Goal: Complete application form

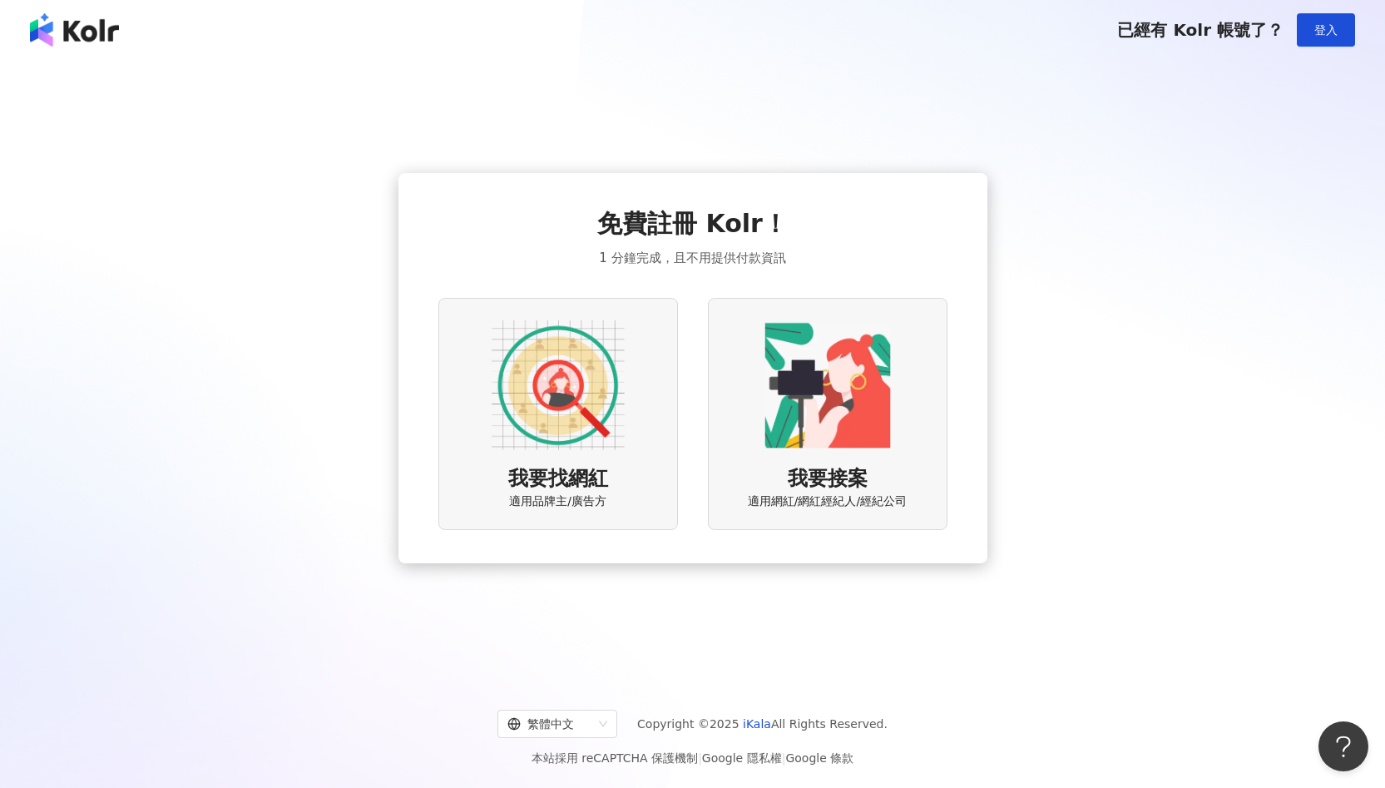
click at [808, 371] on img at bounding box center [827, 385] width 133 height 133
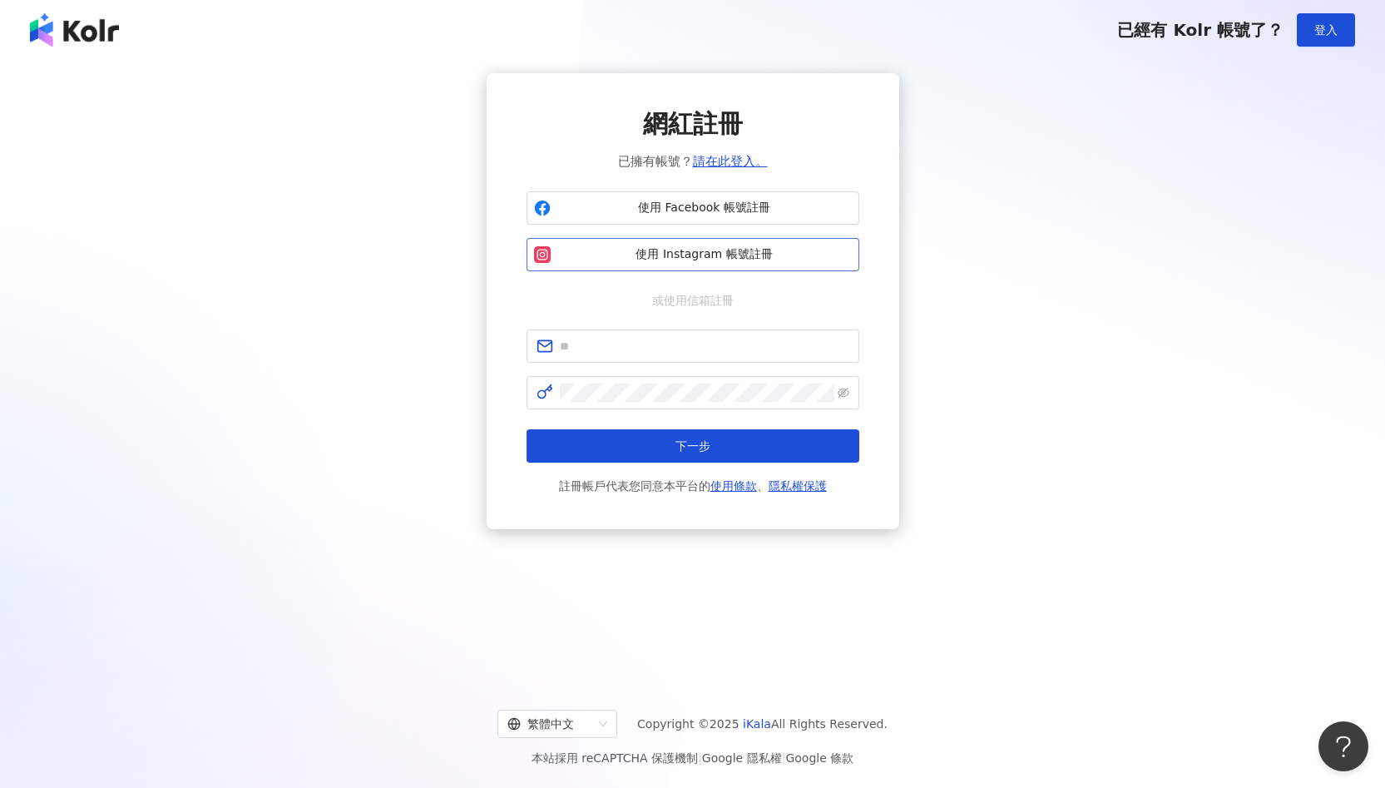
click at [814, 262] on button "使用 Instagram 帳號註冊" at bounding box center [693, 254] width 333 height 33
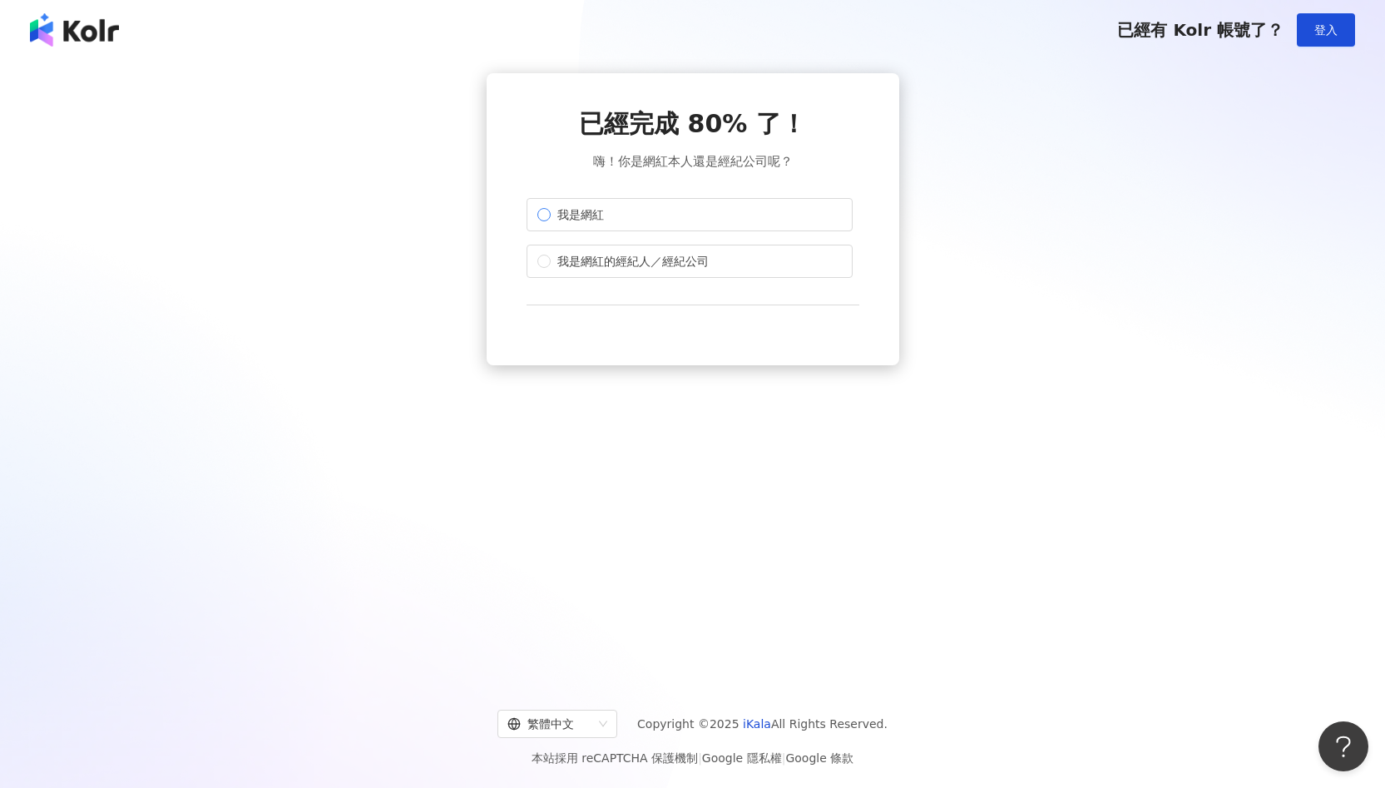
click at [687, 220] on label "我是網紅" at bounding box center [690, 214] width 326 height 33
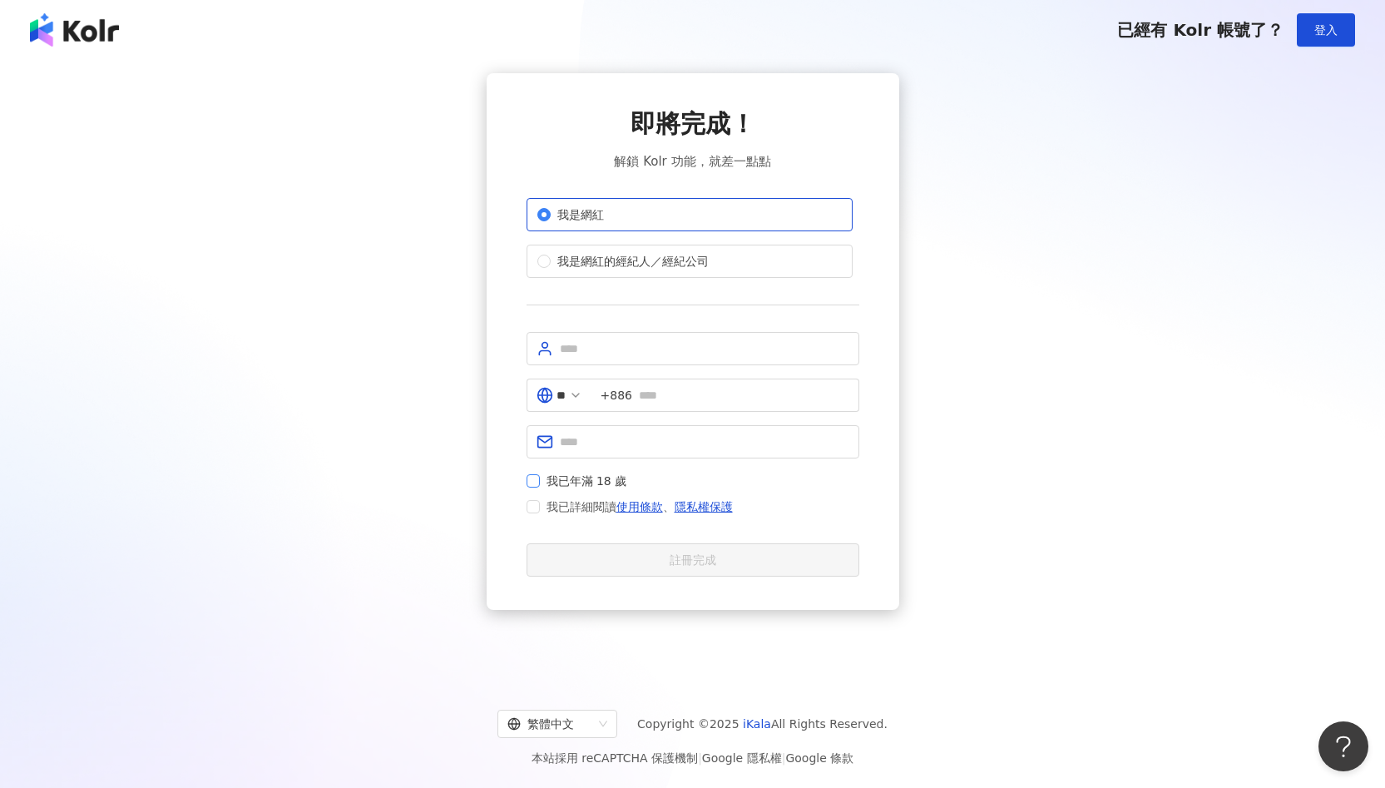
click at [563, 479] on span "我已年滿 18 歲" at bounding box center [587, 481] width 94 height 18
click at [671, 348] on input "text" at bounding box center [704, 348] width 289 height 18
type input "**********"
click at [730, 403] on input "text" at bounding box center [744, 395] width 210 height 18
type input "**********"
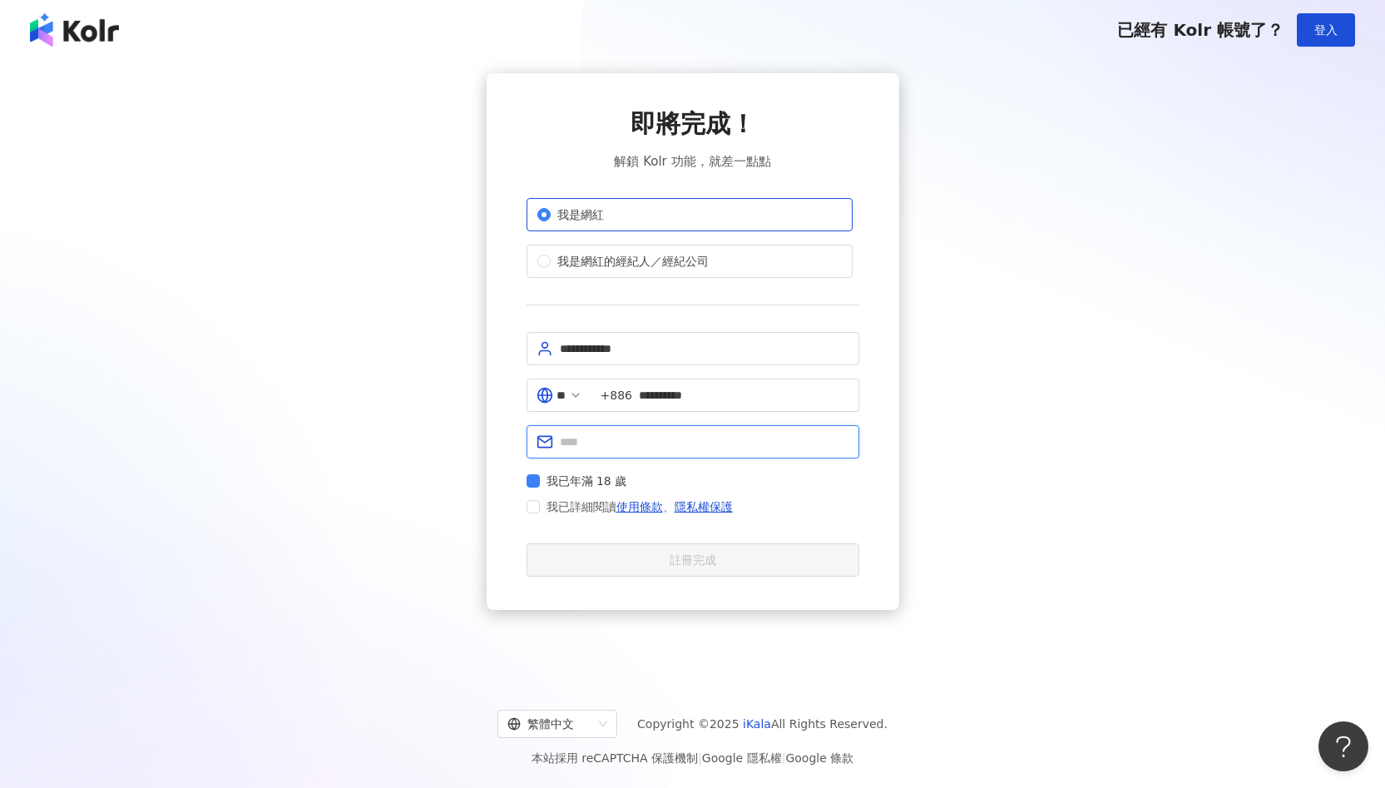
click at [595, 448] on input "text" at bounding box center [704, 442] width 289 height 18
click at [709, 448] on input "*******" at bounding box center [704, 442] width 289 height 18
type input "**********"
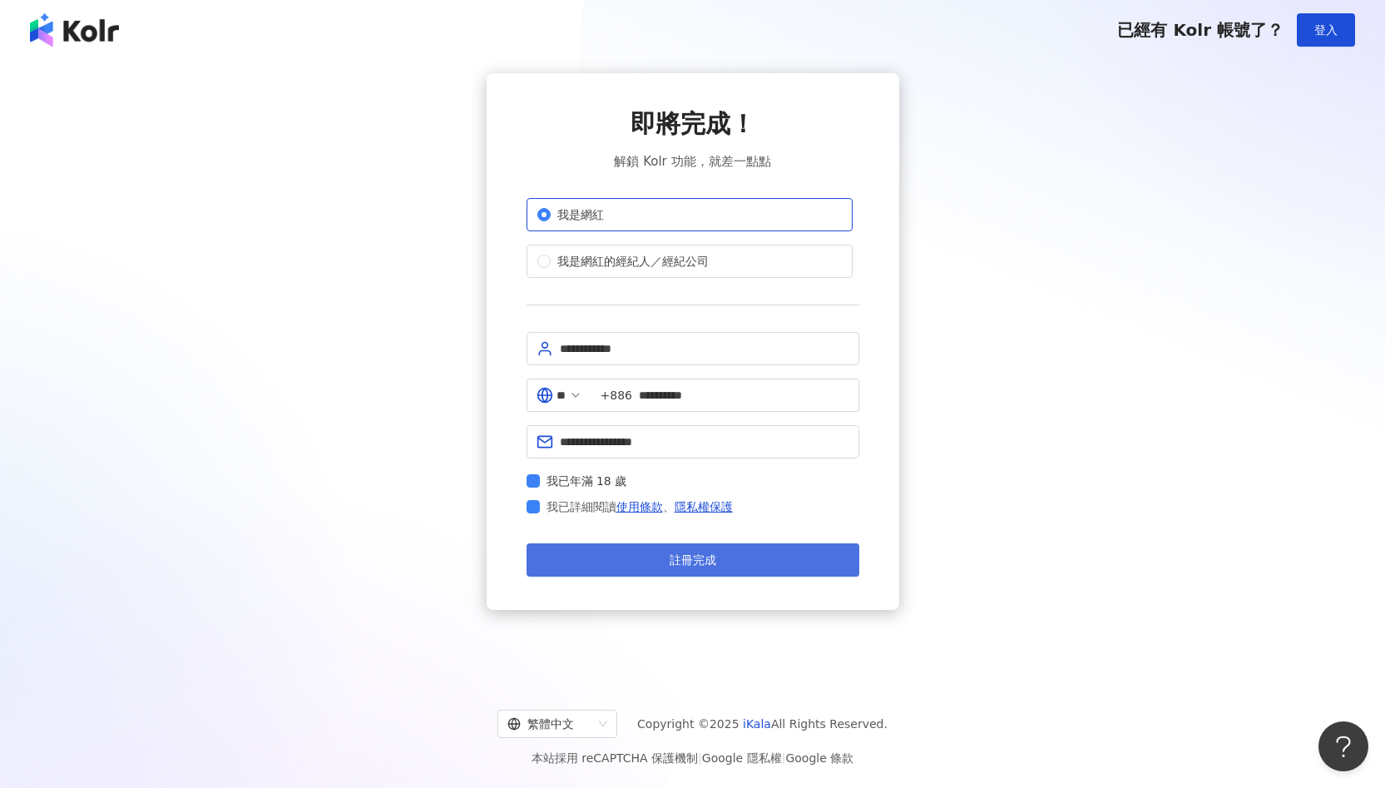
click at [553, 550] on button "註冊完成" at bounding box center [693, 559] width 333 height 33
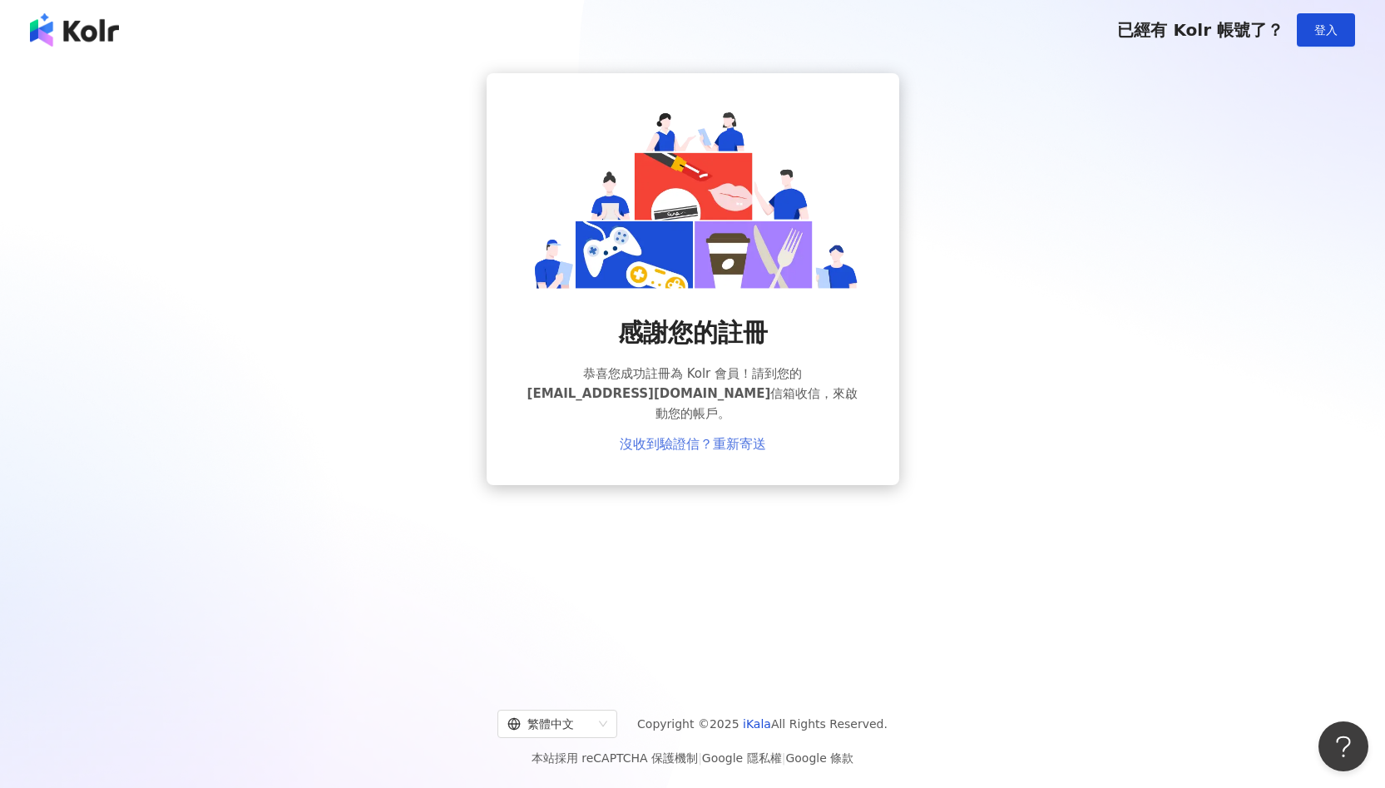
click at [744, 437] on link "沒收到驗證信？重新寄送" at bounding box center [693, 444] width 146 height 15
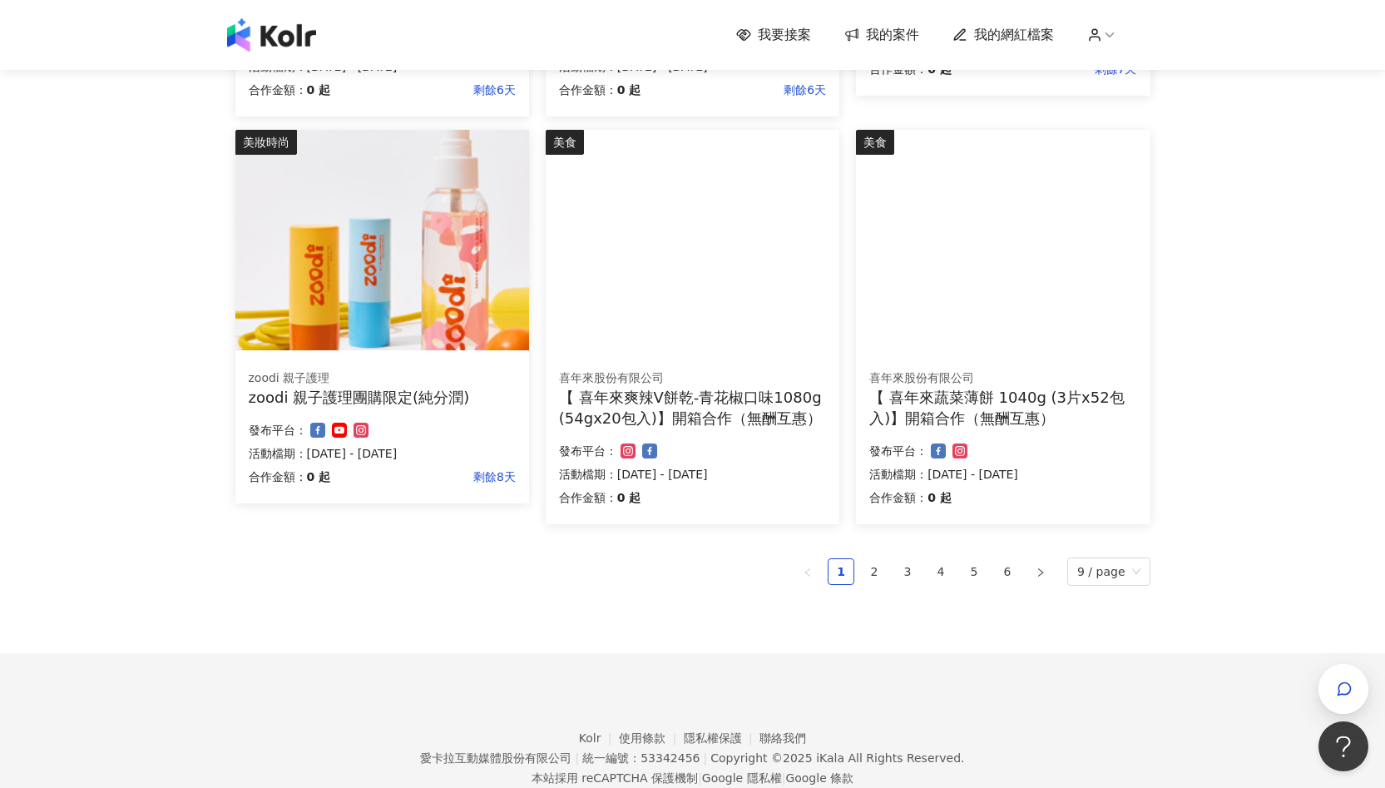
scroll to position [989, 0]
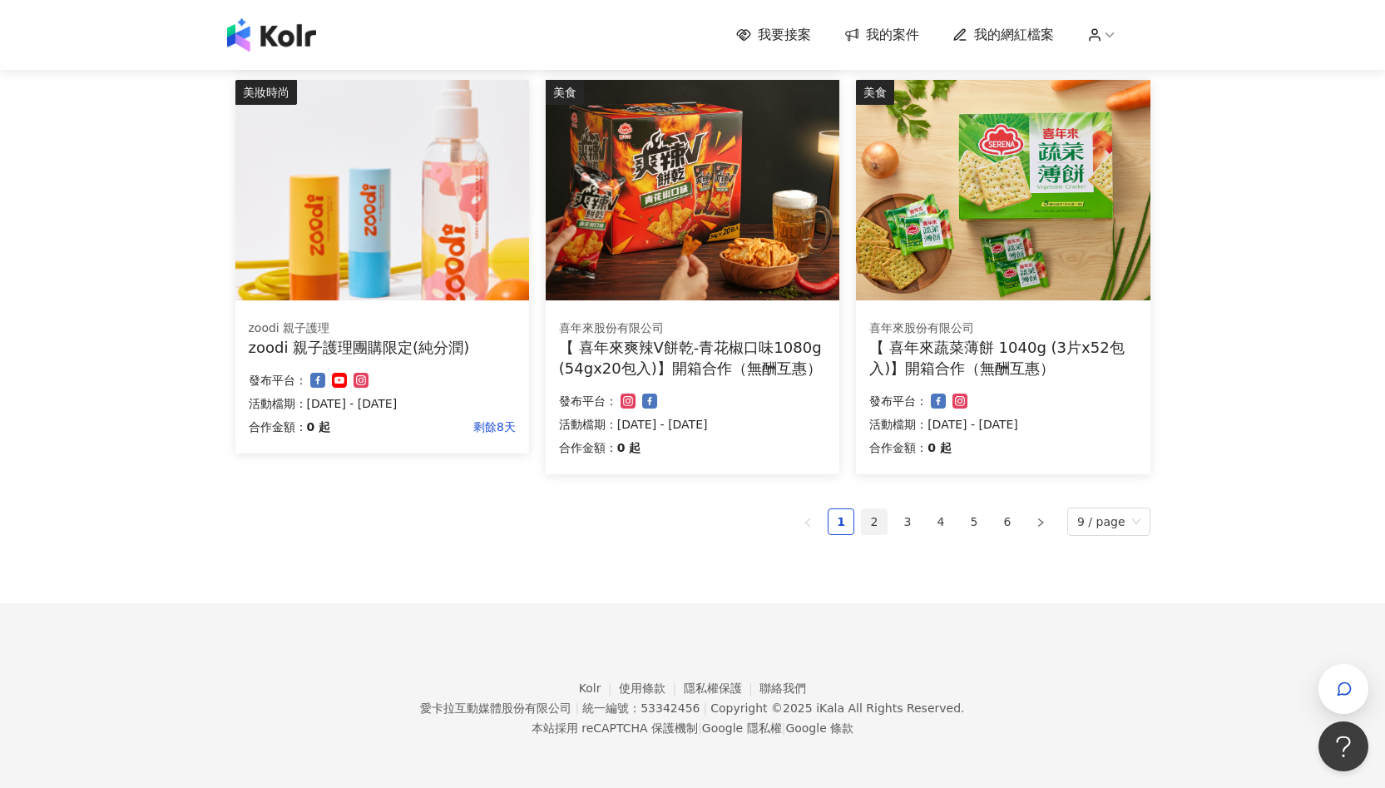
click at [878, 532] on link "2" at bounding box center [874, 521] width 25 height 25
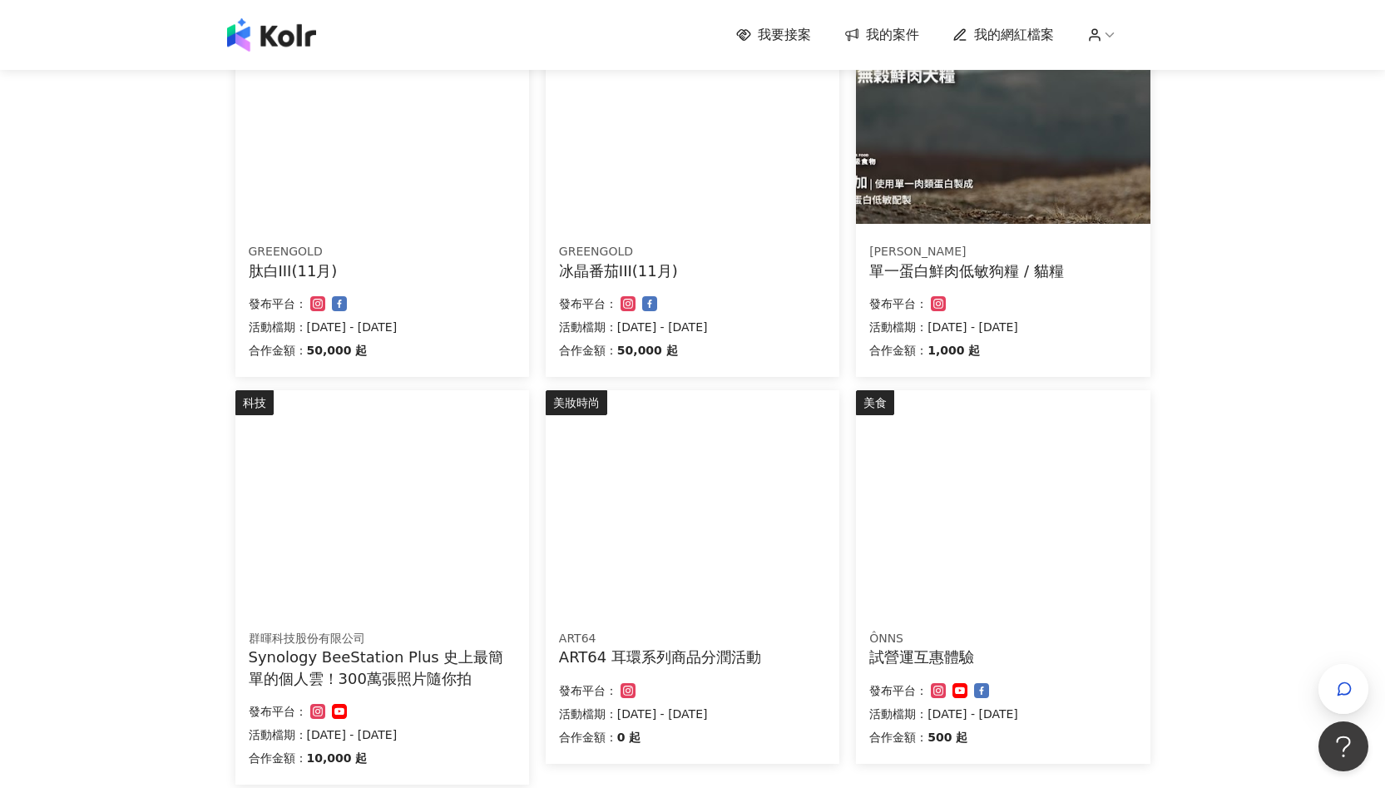
scroll to position [0, 0]
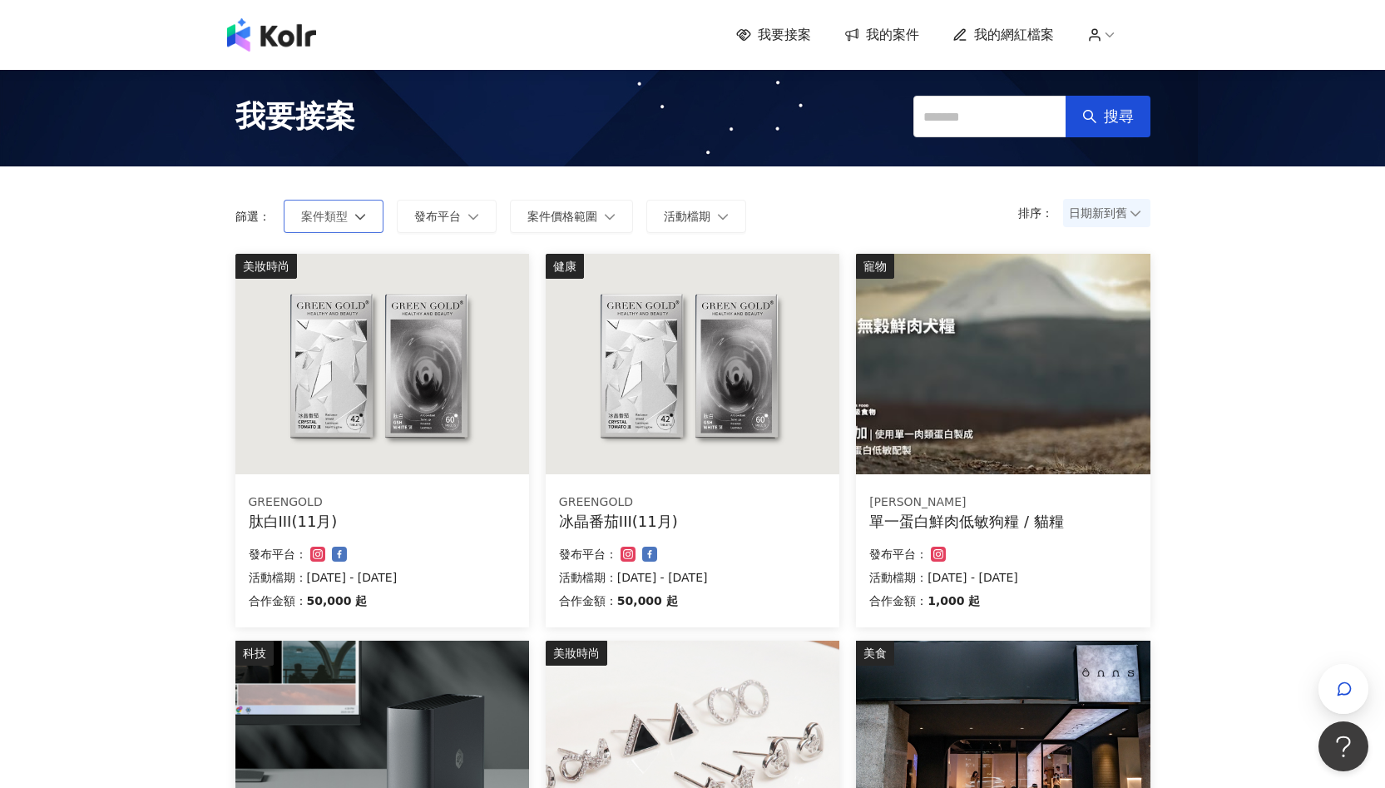
click at [336, 213] on span "案件類型" at bounding box center [324, 216] width 47 height 13
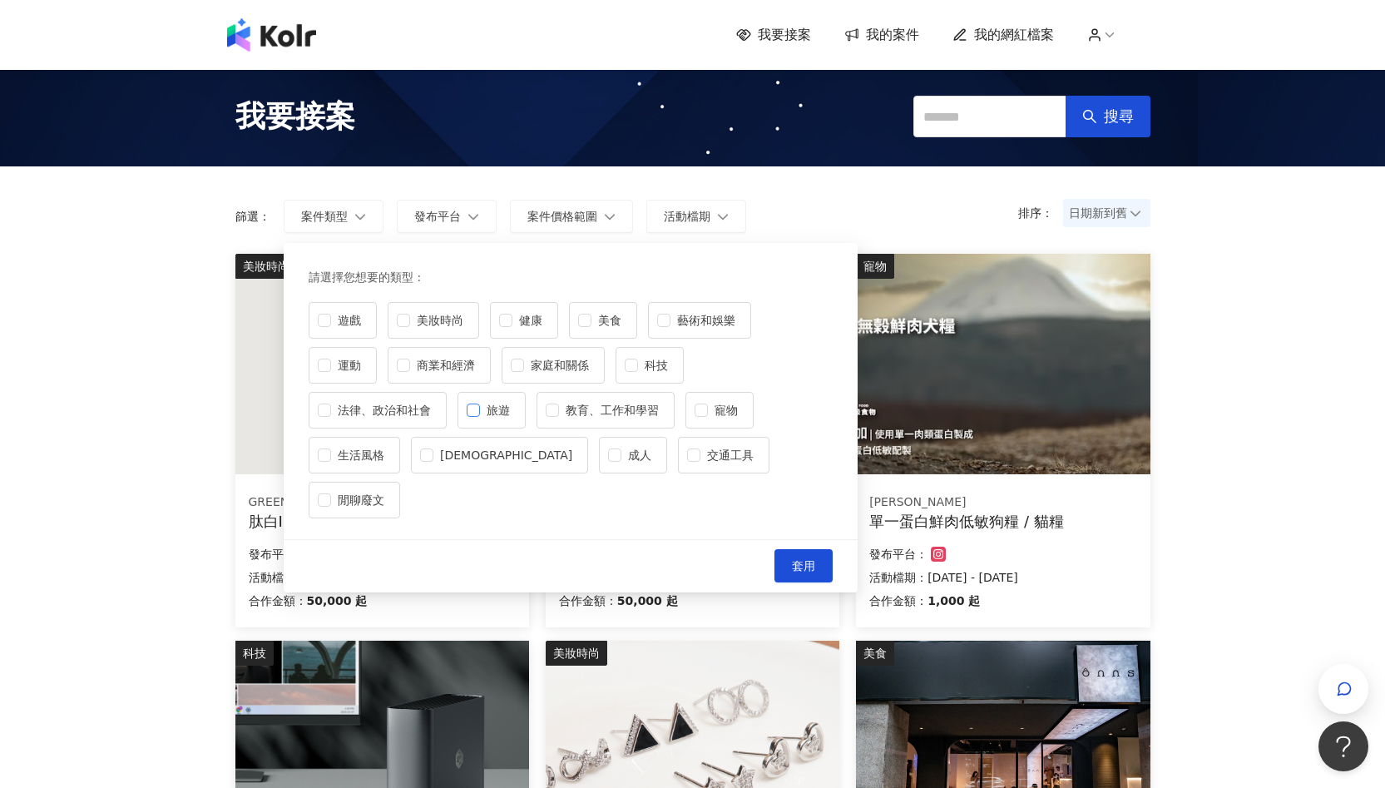
click at [493, 408] on span "旅遊" at bounding box center [498, 410] width 37 height 18
click at [654, 361] on span "科技" at bounding box center [656, 365] width 37 height 18
click at [700, 452] on span "交通工具" at bounding box center [730, 455] width 60 height 18
click at [803, 559] on span "套用" at bounding box center [803, 565] width 23 height 13
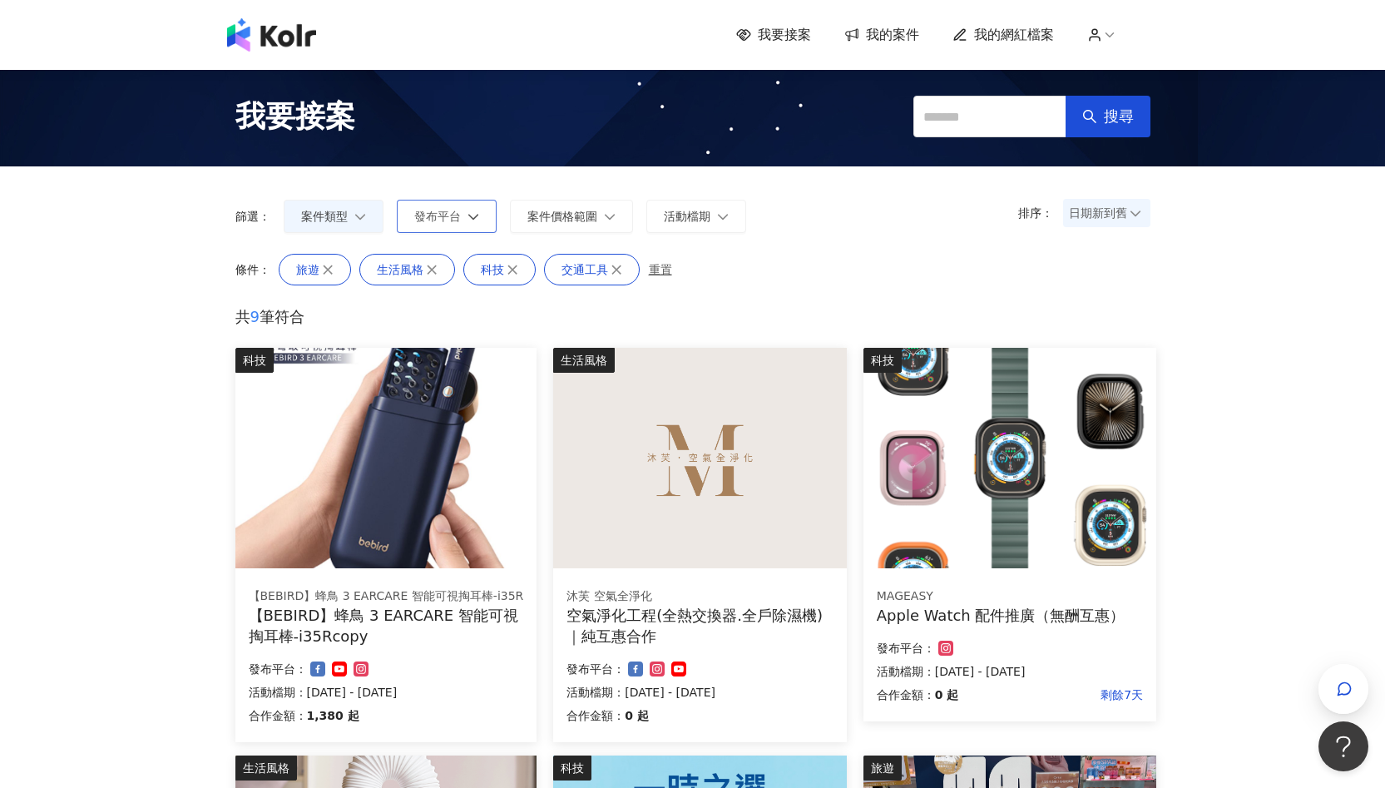
click at [478, 221] on button "發布平台" at bounding box center [447, 216] width 100 height 33
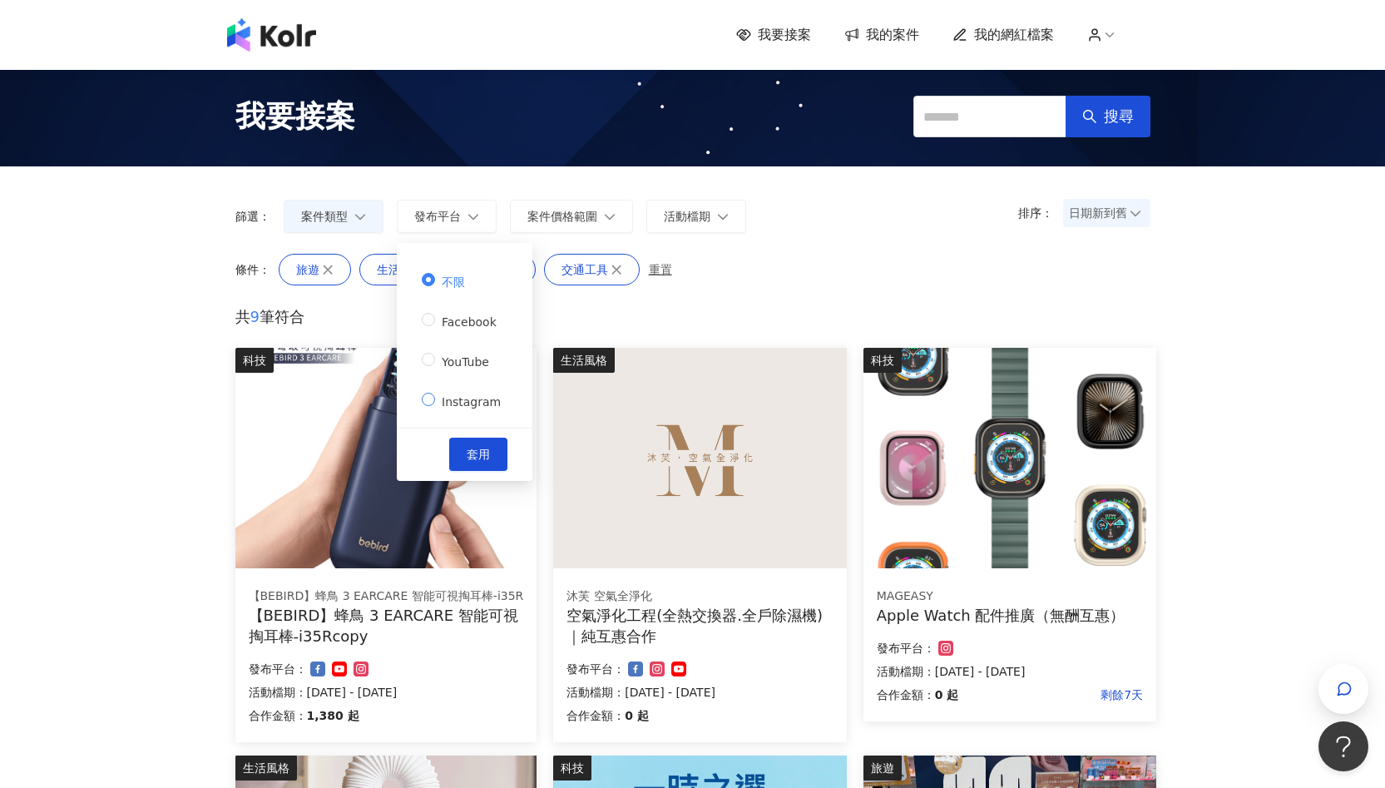
click at [470, 407] on label "Instagram" at bounding box center [465, 399] width 86 height 23
click at [478, 438] on button "套用" at bounding box center [478, 454] width 58 height 33
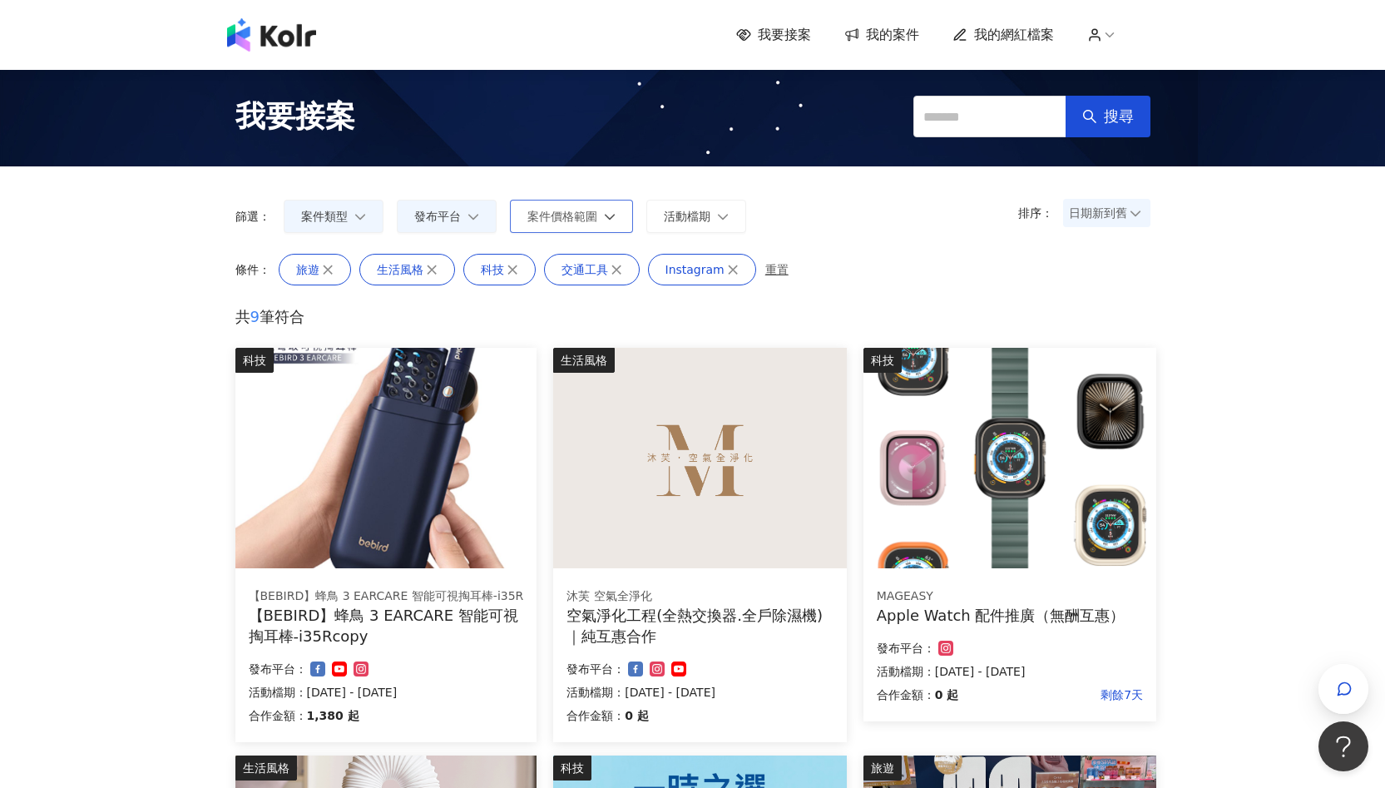
click at [569, 212] on span "案件價格範圍" at bounding box center [562, 216] width 70 height 13
click at [829, 241] on div "排序： 日期新到舊 篩選： 案件類型 發布平台 案件價格範圍 活動檔期 不限 限制金額 套用 清除 套用" at bounding box center [693, 209] width 948 height 87
click at [730, 220] on button "活動檔期" at bounding box center [696, 216] width 100 height 33
click at [961, 284] on div "旅遊 生活風格 科技 交通工具 Instagram 重置" at bounding box center [723, 270] width 888 height 32
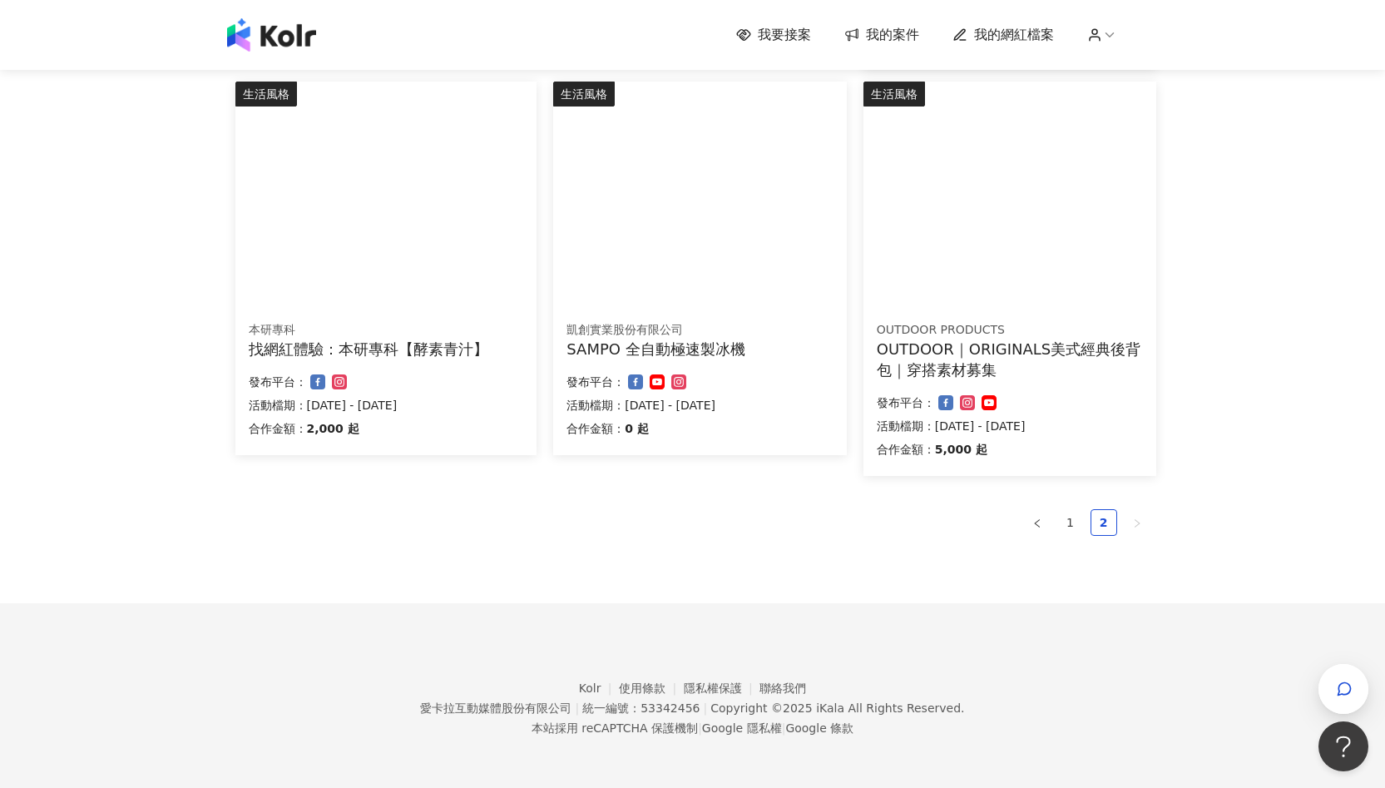
scroll to position [1081, 0]
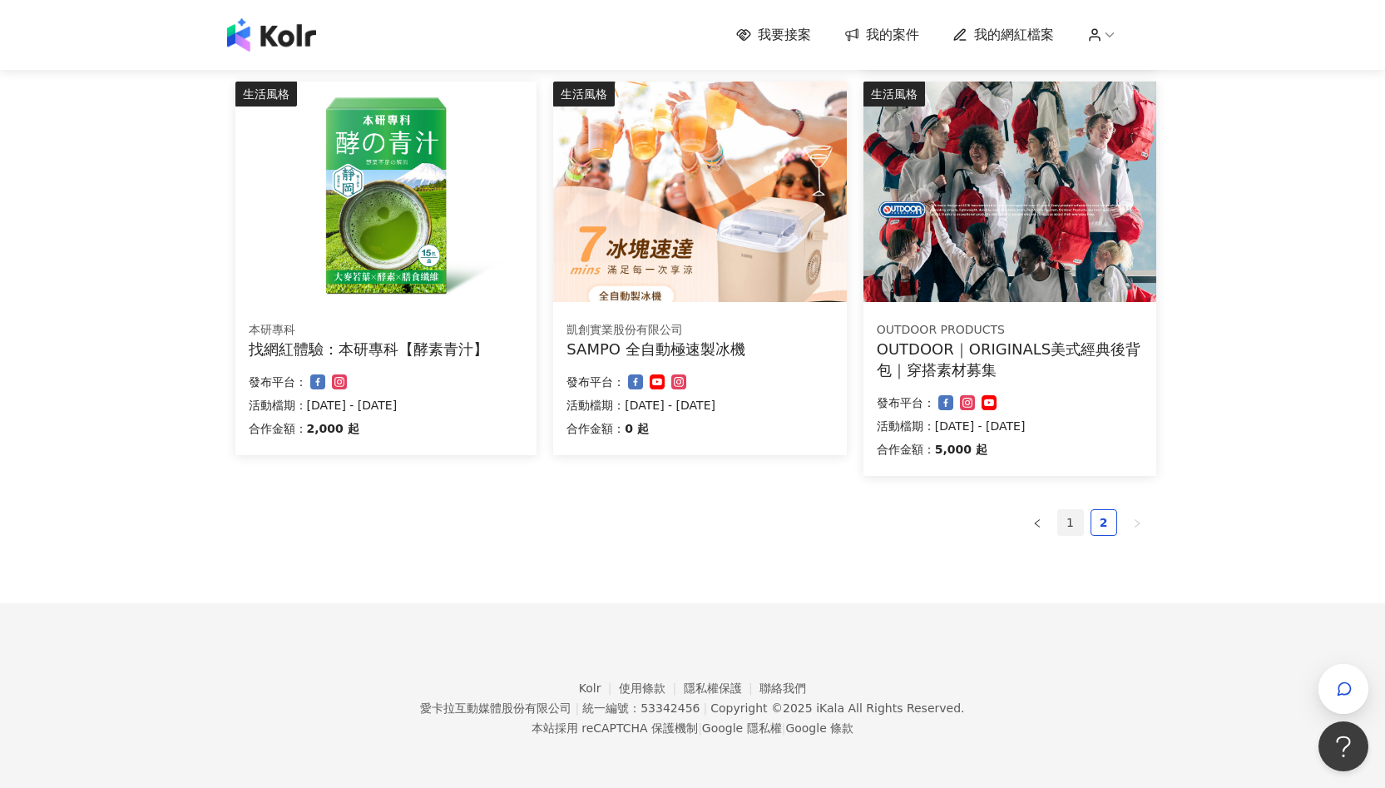
click at [1071, 513] on link "1" at bounding box center [1070, 522] width 25 height 25
click at [1102, 524] on link "2" at bounding box center [1103, 522] width 25 height 25
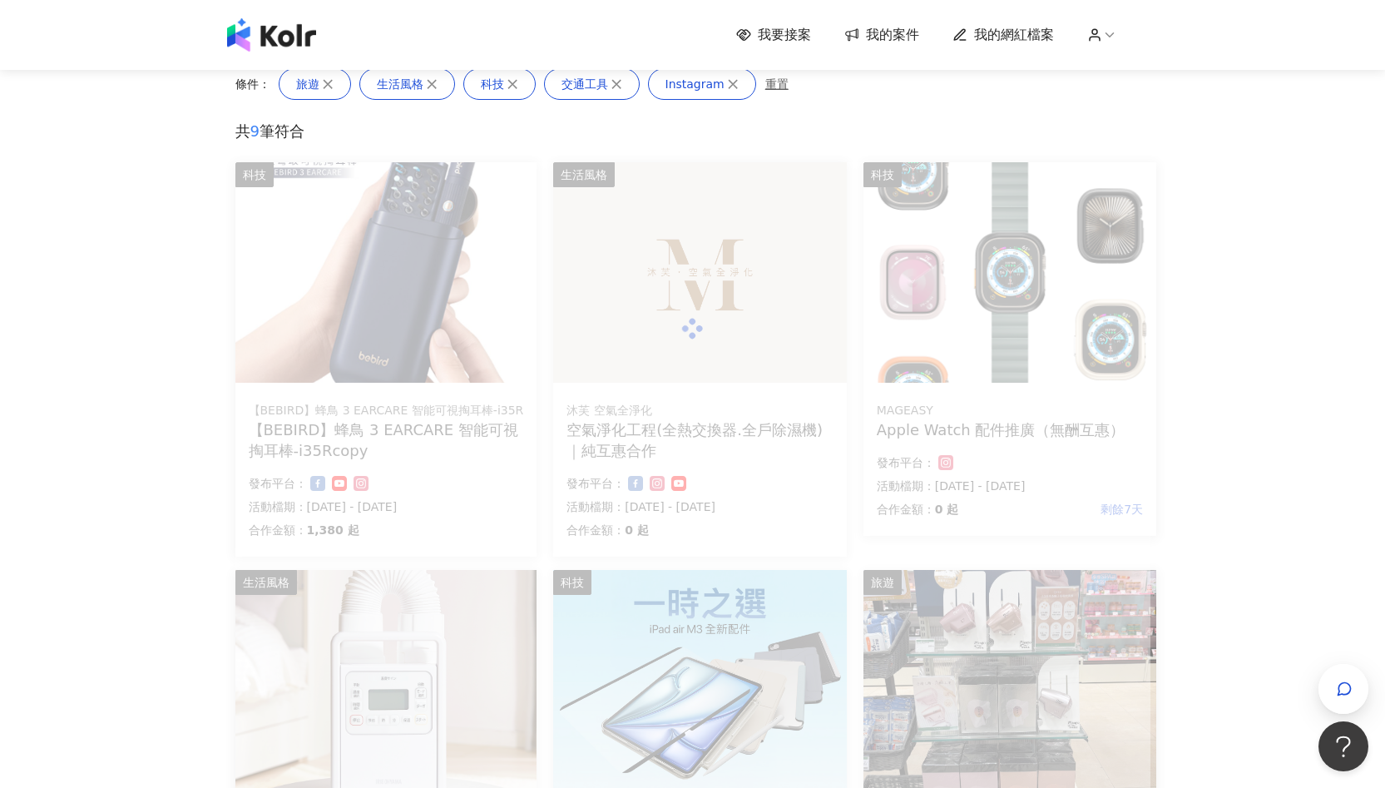
scroll to position [0, 0]
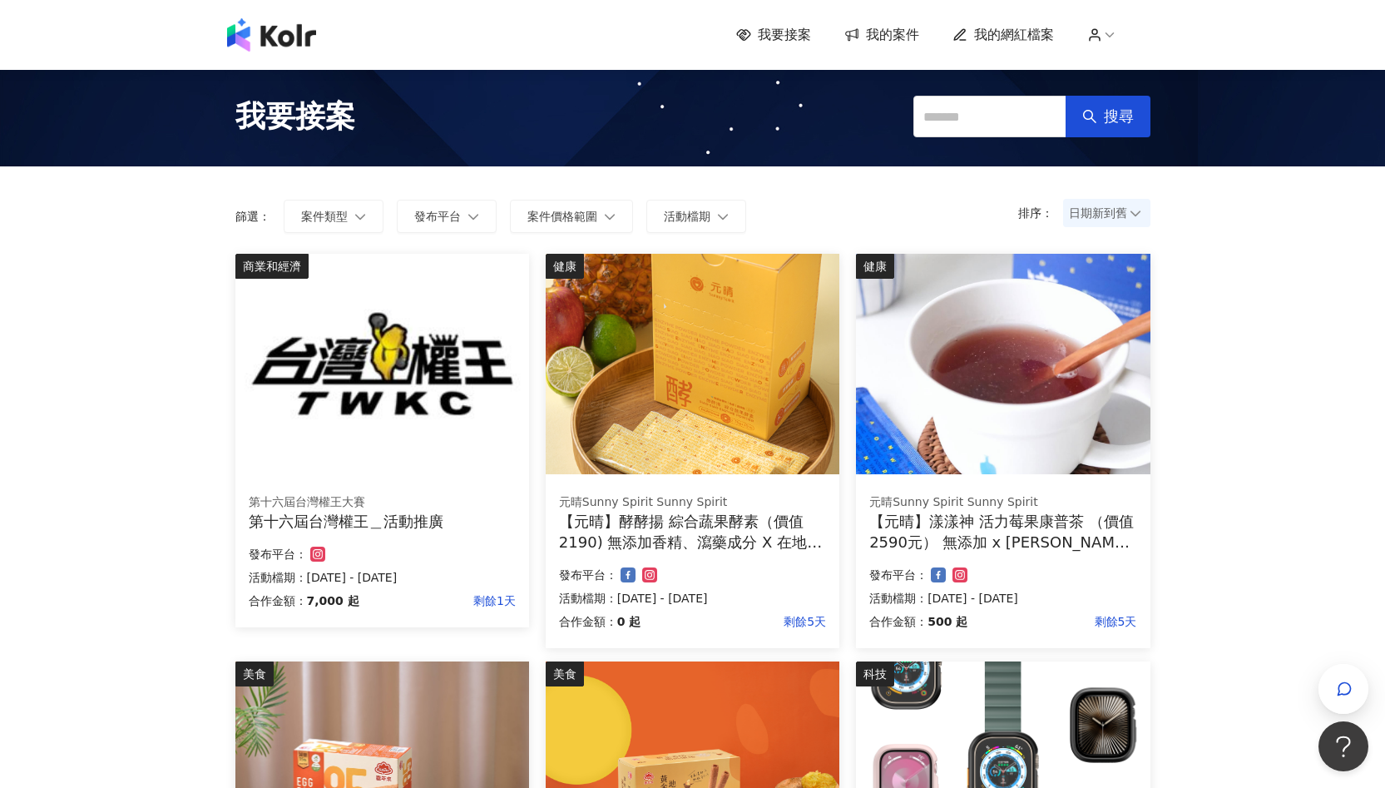
click at [1026, 35] on span "我的網紅檔案" at bounding box center [1014, 35] width 80 height 18
click at [1006, 33] on span "我的網紅檔案" at bounding box center [1014, 35] width 80 height 18
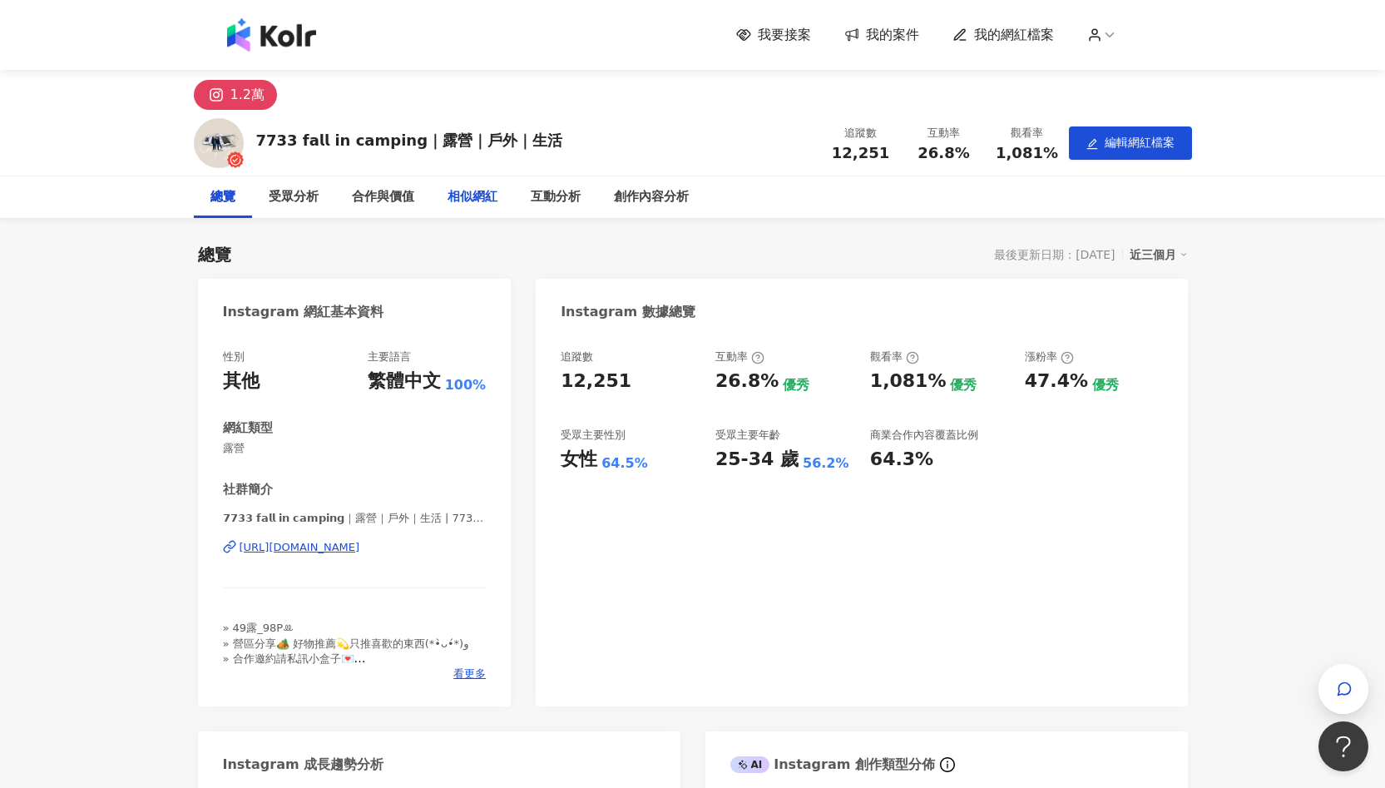
click at [472, 190] on div "相似網紅" at bounding box center [473, 197] width 50 height 20
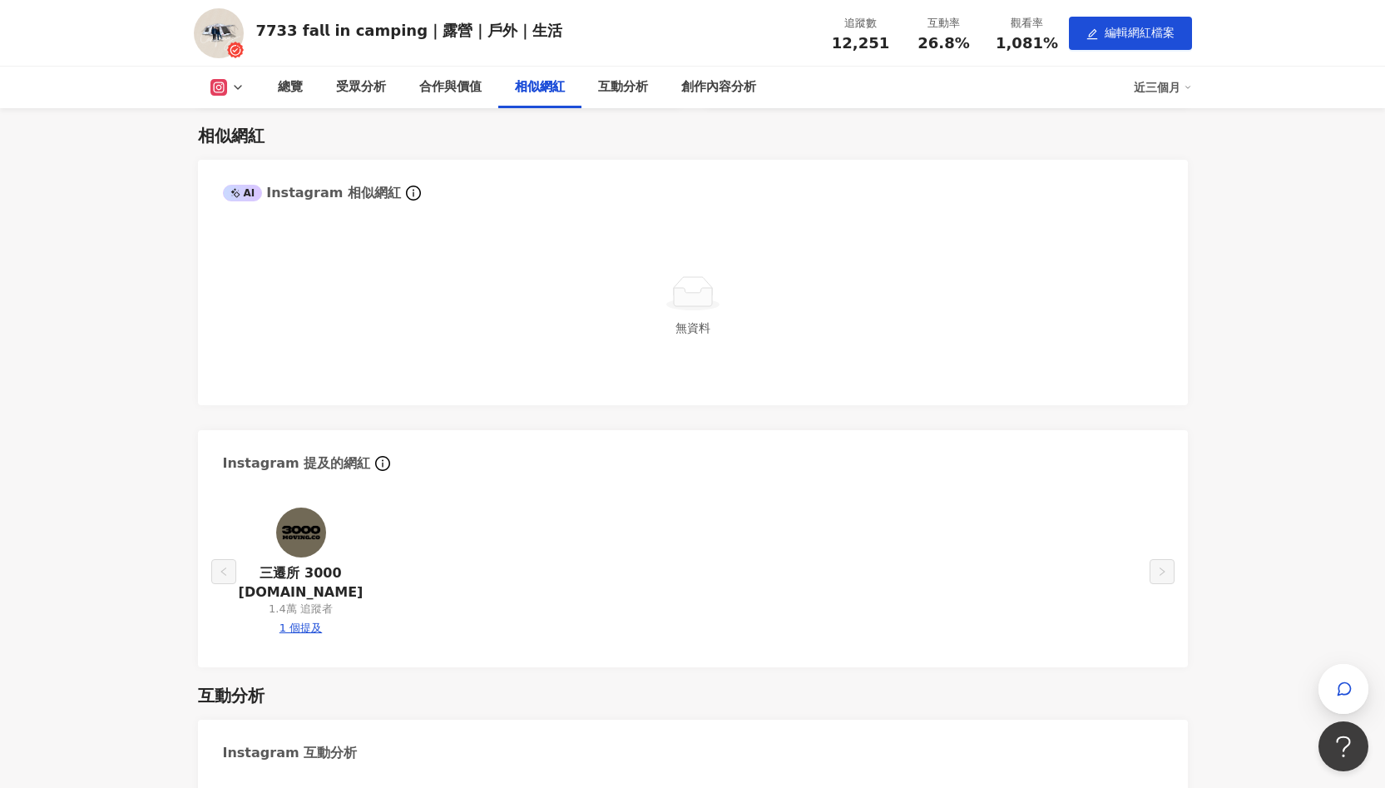
click at [236, 91] on icon at bounding box center [237, 87] width 13 height 13
click at [305, 89] on div "總覽" at bounding box center [290, 88] width 58 height 42
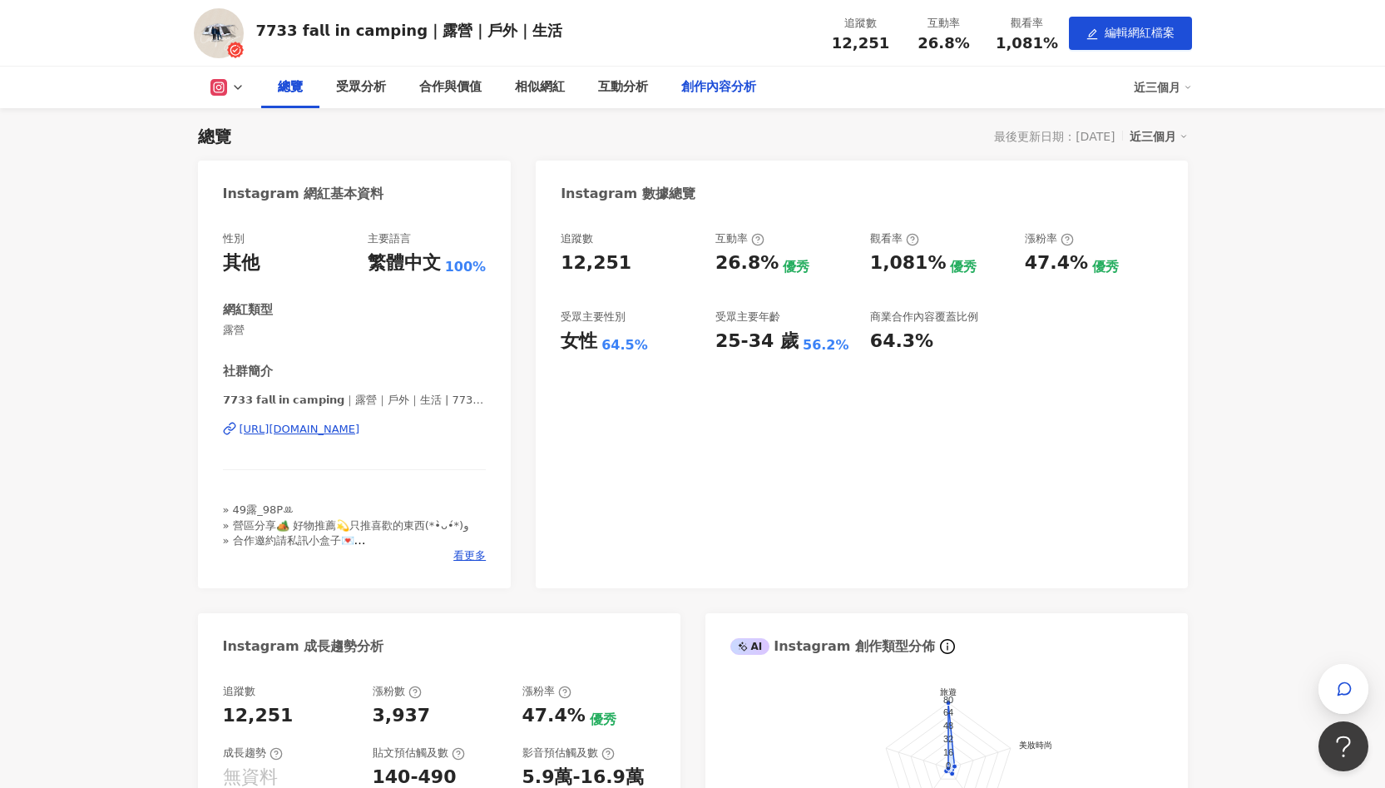
click at [734, 89] on div "創作內容分析" at bounding box center [718, 87] width 75 height 20
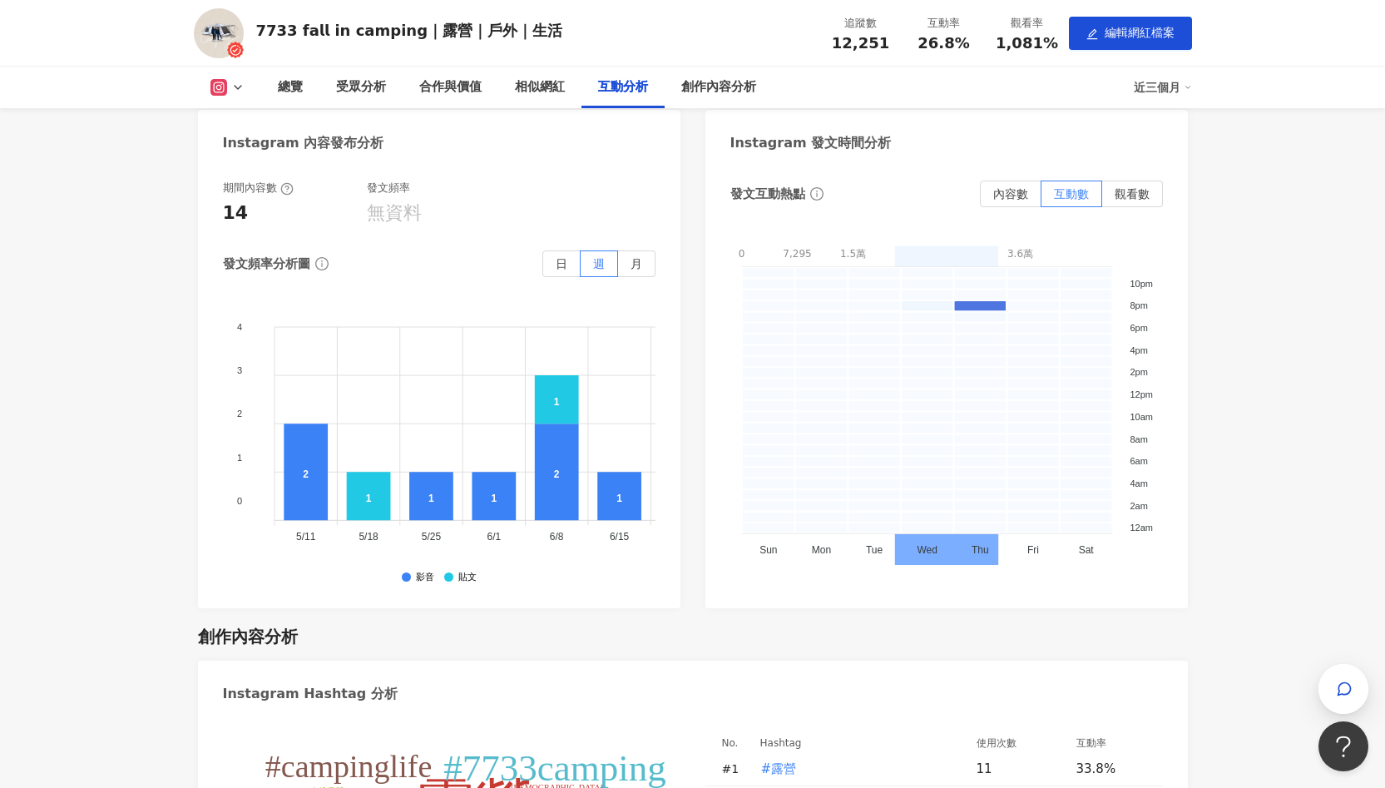
scroll to position [3586, 0]
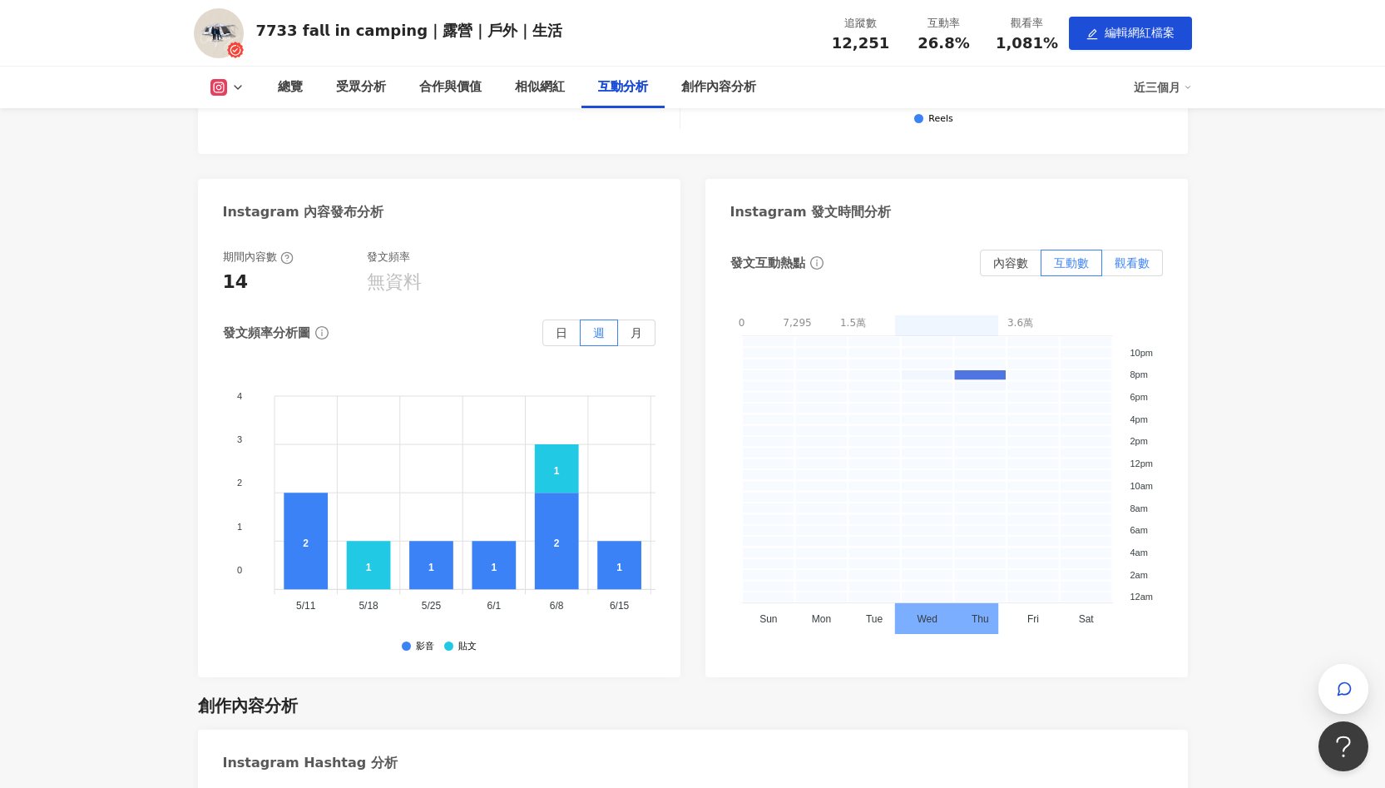
click at [1136, 259] on span "觀看數" at bounding box center [1132, 262] width 35 height 13
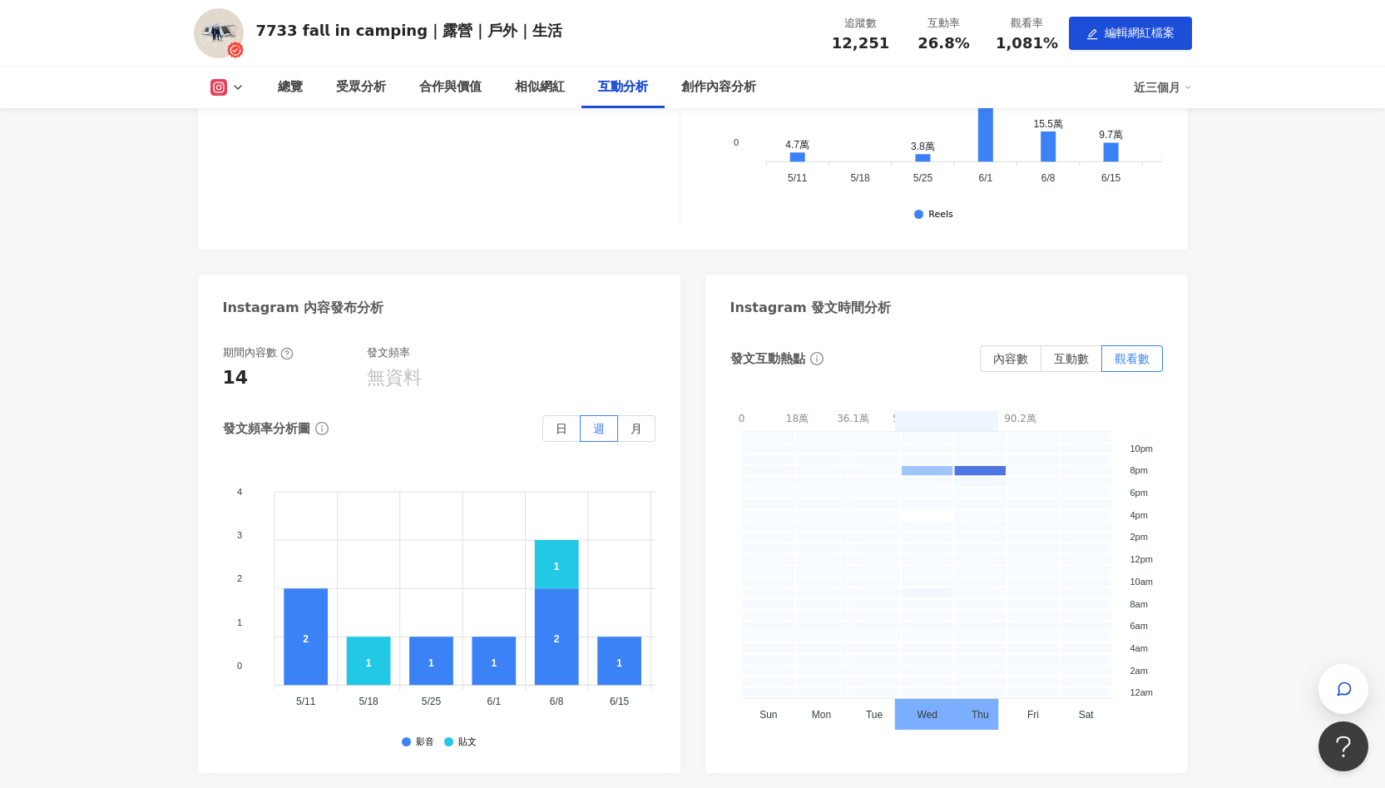
scroll to position [3491, 0]
click at [1165, 87] on div "近三個月" at bounding box center [1163, 87] width 58 height 27
click at [1173, 131] on link "近六個月" at bounding box center [1170, 124] width 47 height 18
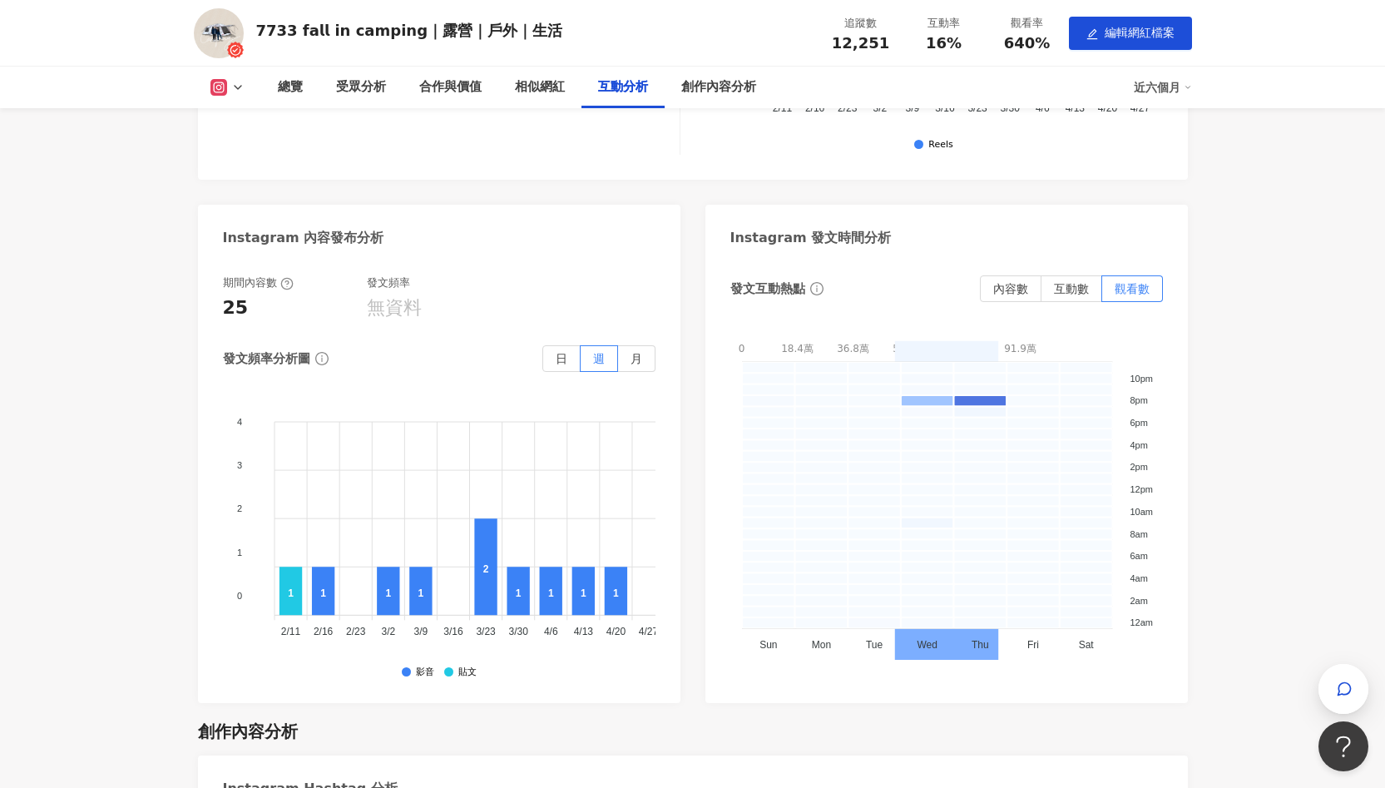
scroll to position [3573, 0]
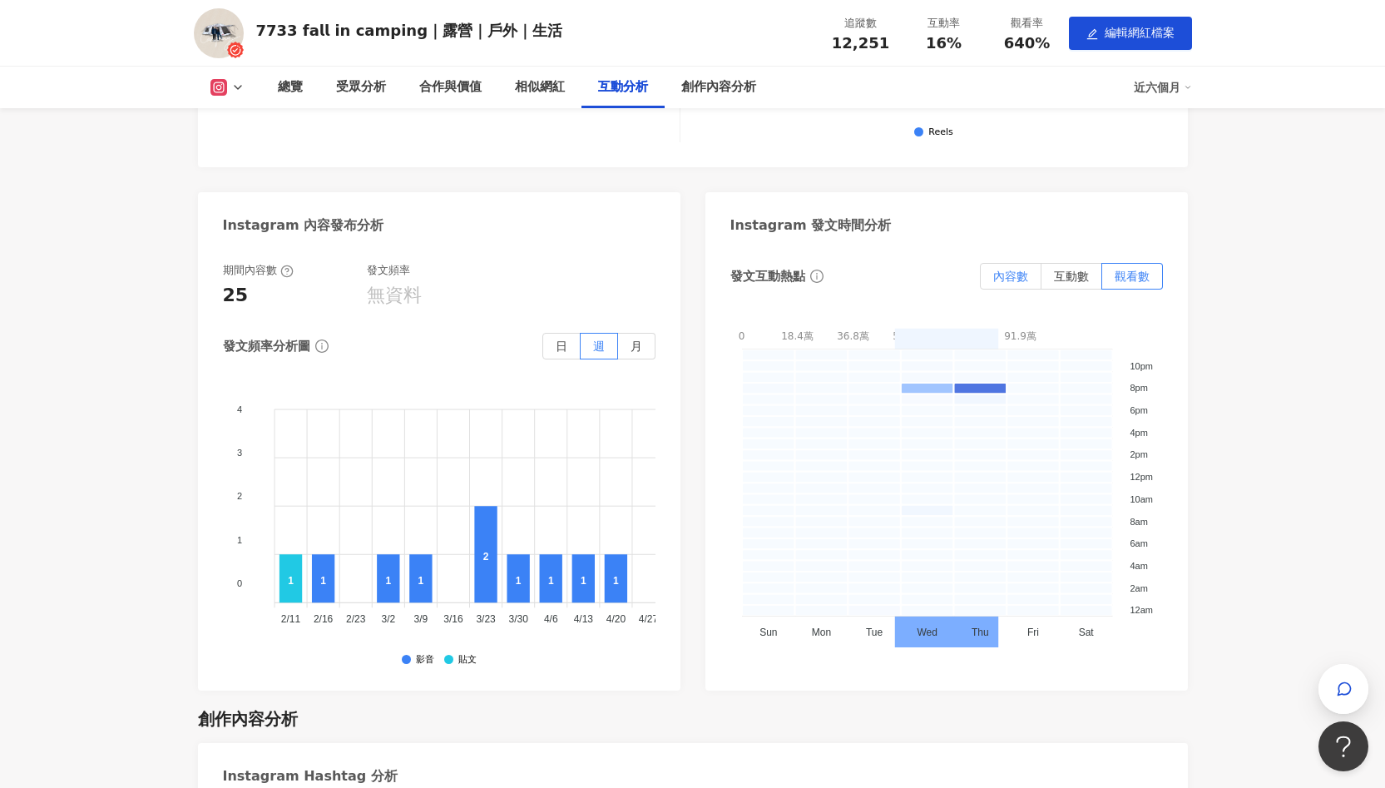
click at [1012, 279] on span "內容數" at bounding box center [1010, 276] width 35 height 13
click at [574, 344] on label "日" at bounding box center [561, 346] width 38 height 27
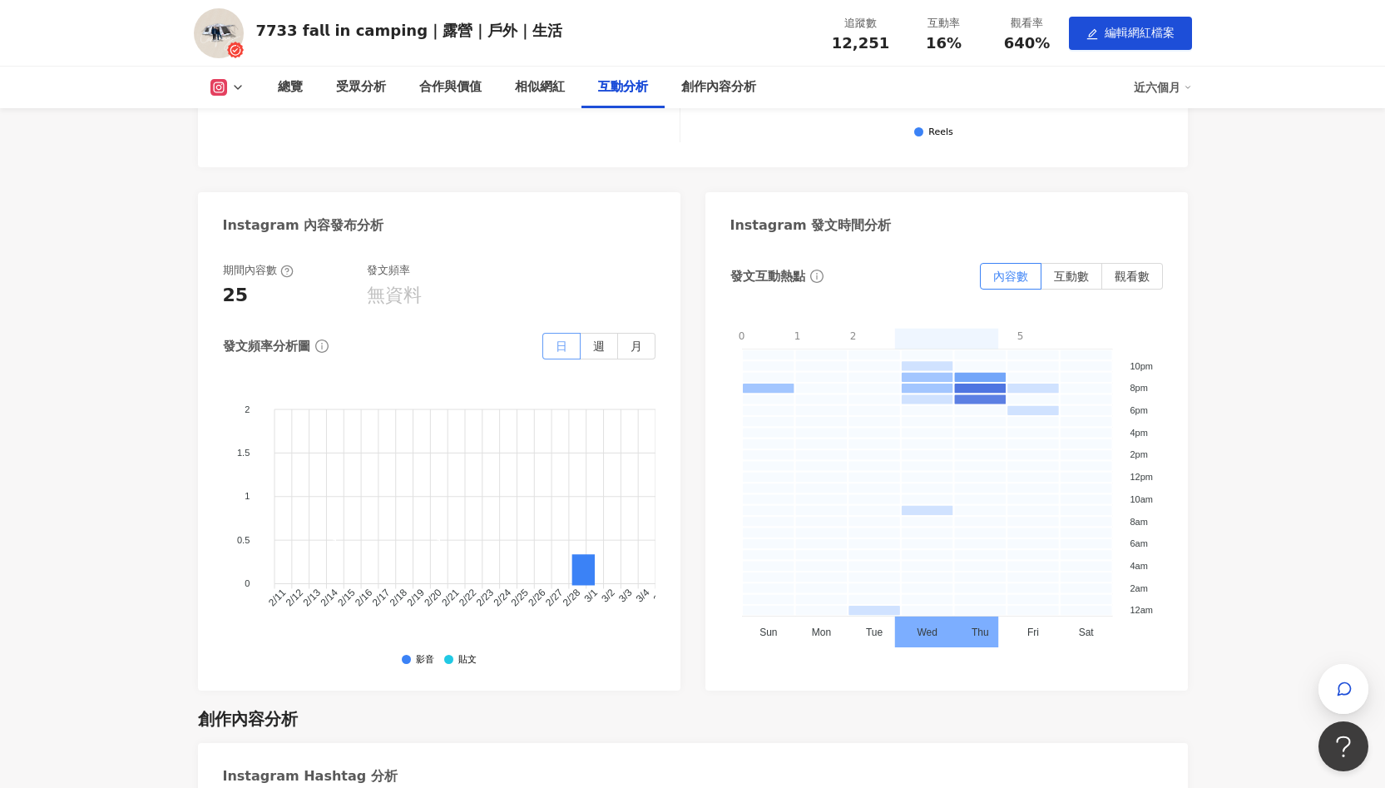
click at [556, 339] on label "日" at bounding box center [561, 346] width 38 height 27
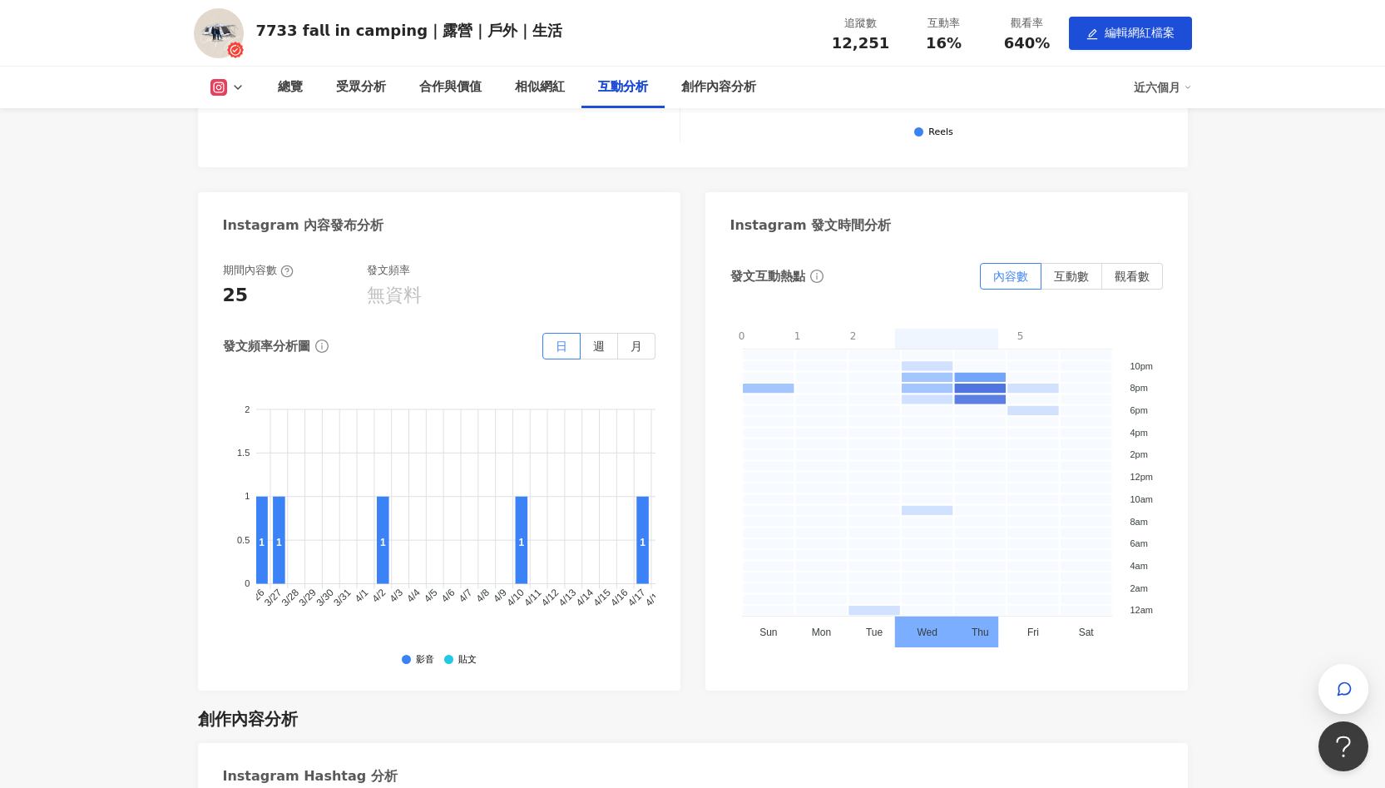
scroll to position [0, 2762]
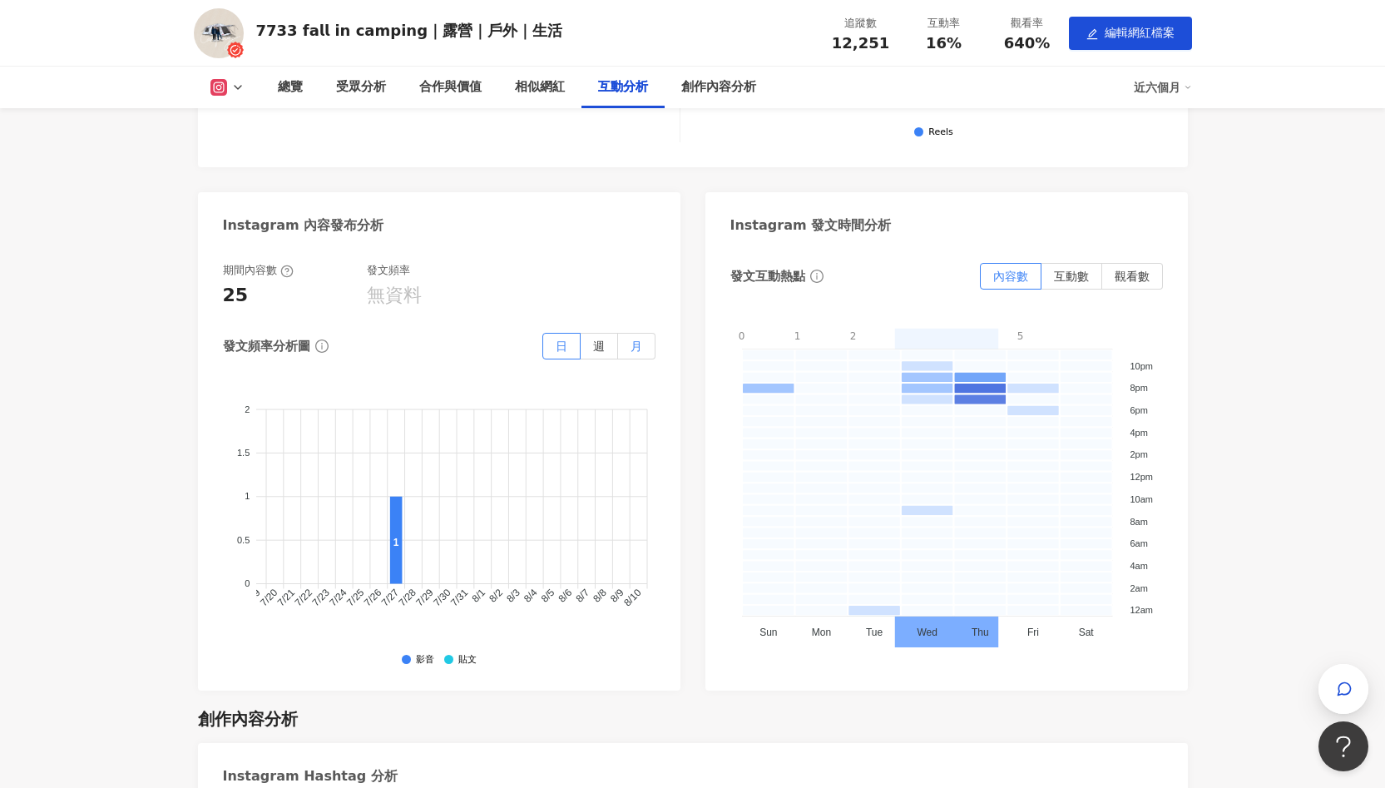
click at [641, 349] on span "月" at bounding box center [637, 345] width 12 height 13
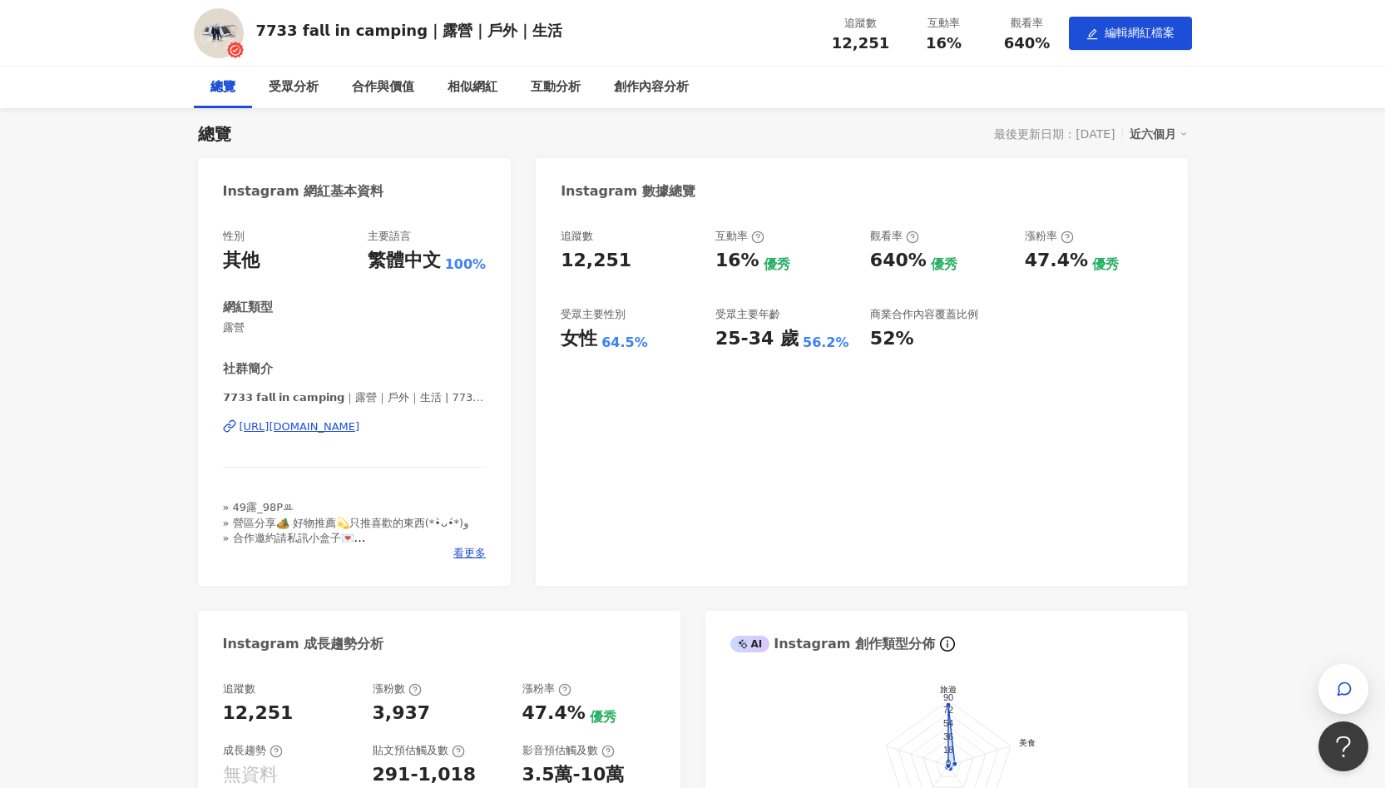
scroll to position [0, 0]
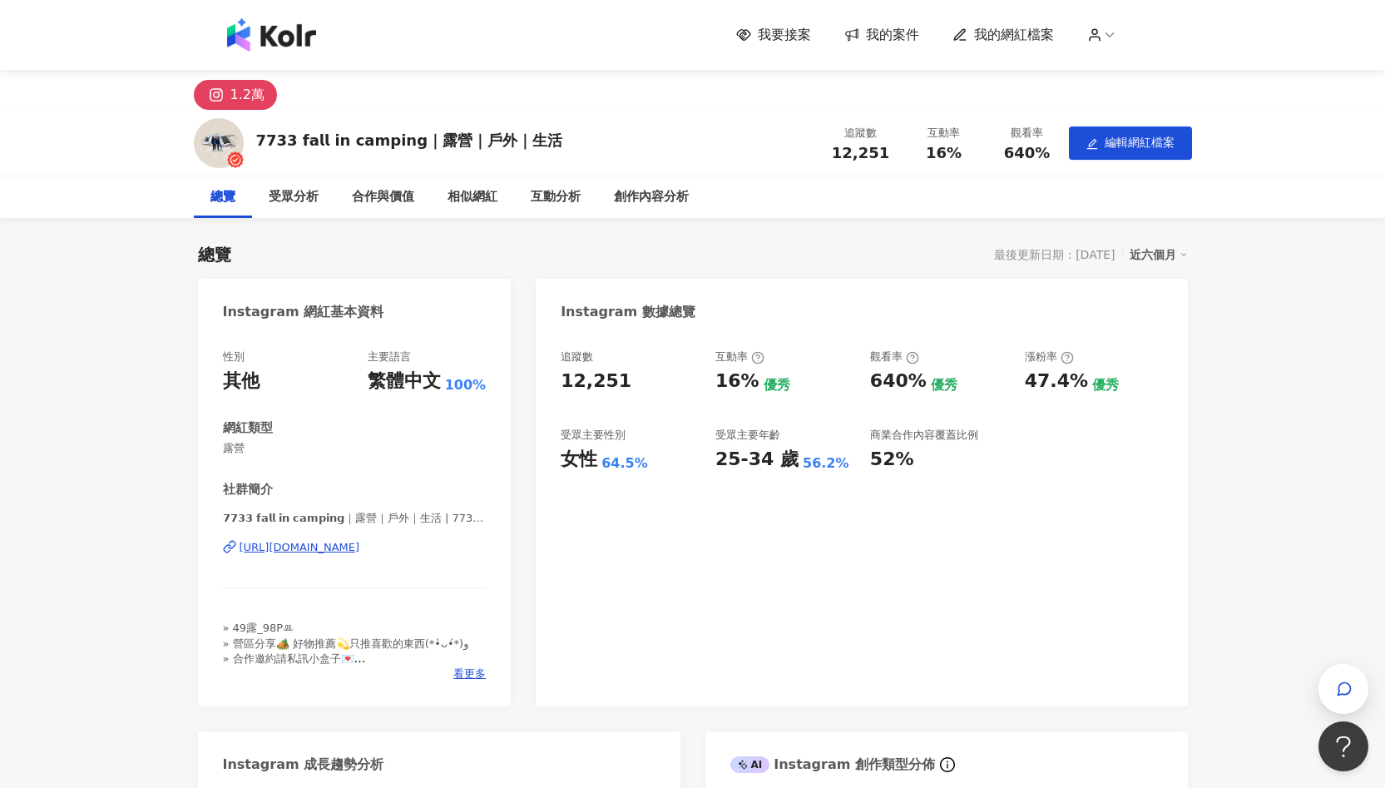
click at [1166, 248] on div "近六個月" at bounding box center [1159, 255] width 58 height 22
click at [856, 269] on div "總覽 最後更新日期：[DATE] 近六個月 Instagram 網紅基本資料 性別 其他 主要語言 繁體中文 100% 網紅類型 露營 社群簡介 𝟳𝟳𝟯𝟯 𝗳…" at bounding box center [693, 727] width 990 height 1003
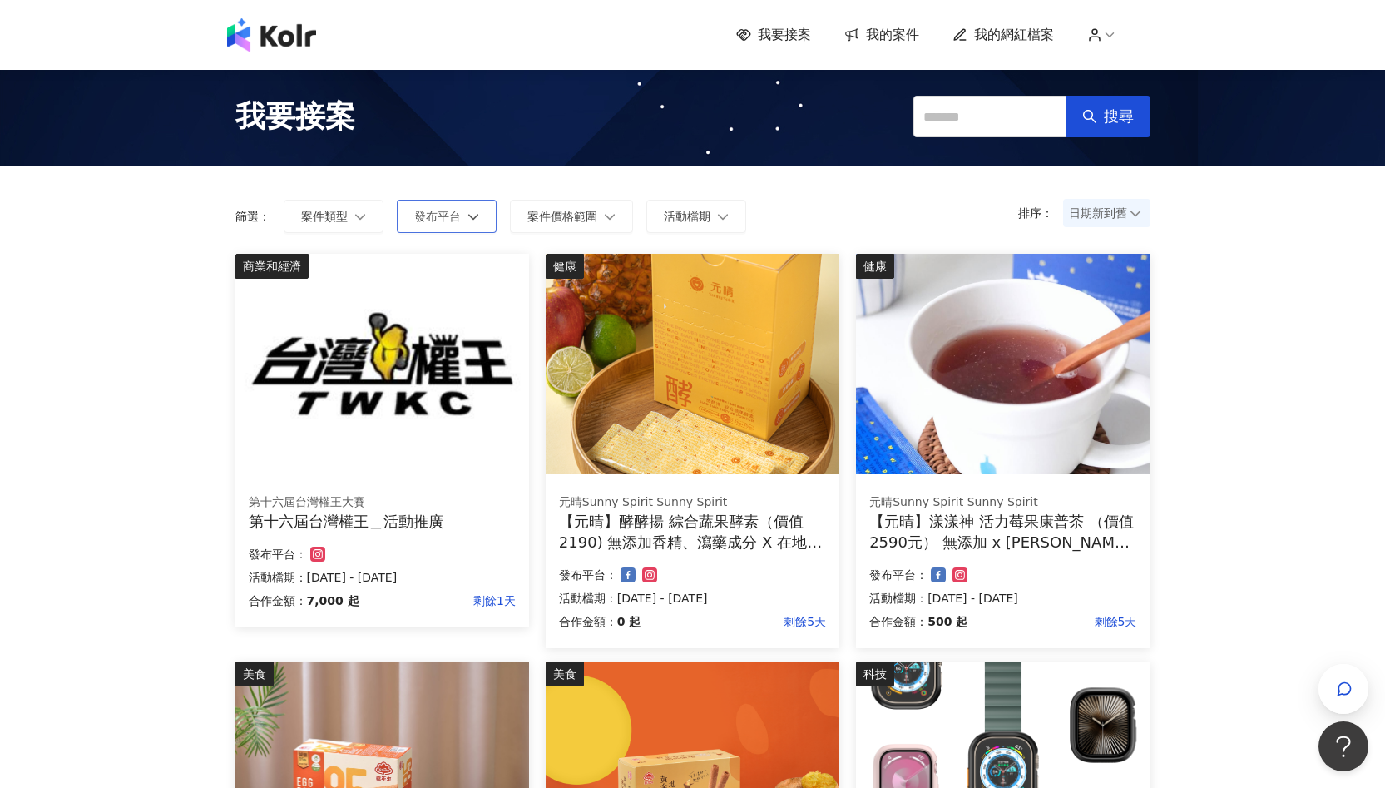
click at [457, 208] on button "發布平台" at bounding box center [447, 216] width 100 height 33
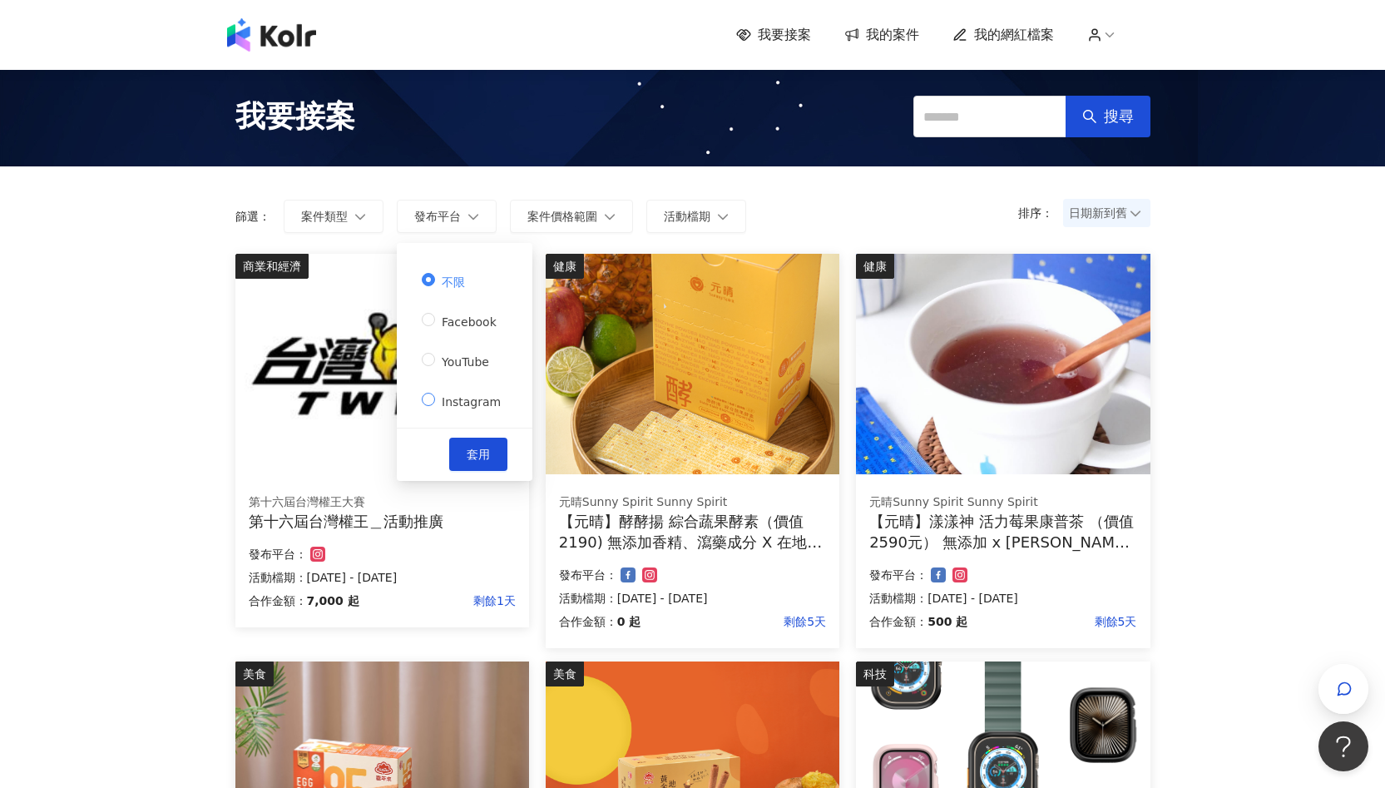
click at [467, 388] on label "Instagram" at bounding box center [465, 399] width 86 height 23
click at [484, 448] on button "套用" at bounding box center [478, 454] width 58 height 33
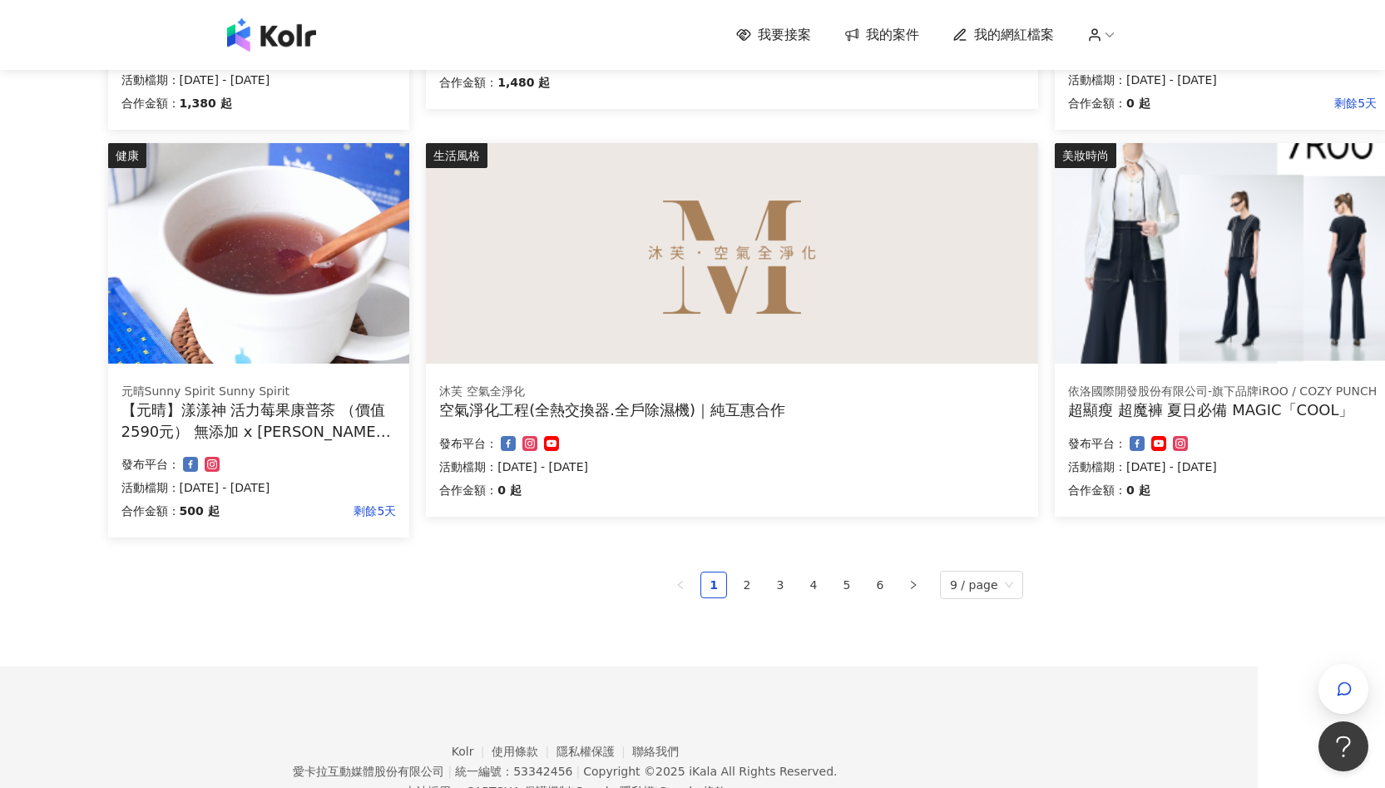
scroll to position [1000, 127]
click at [750, 578] on link "2" at bounding box center [746, 583] width 25 height 25
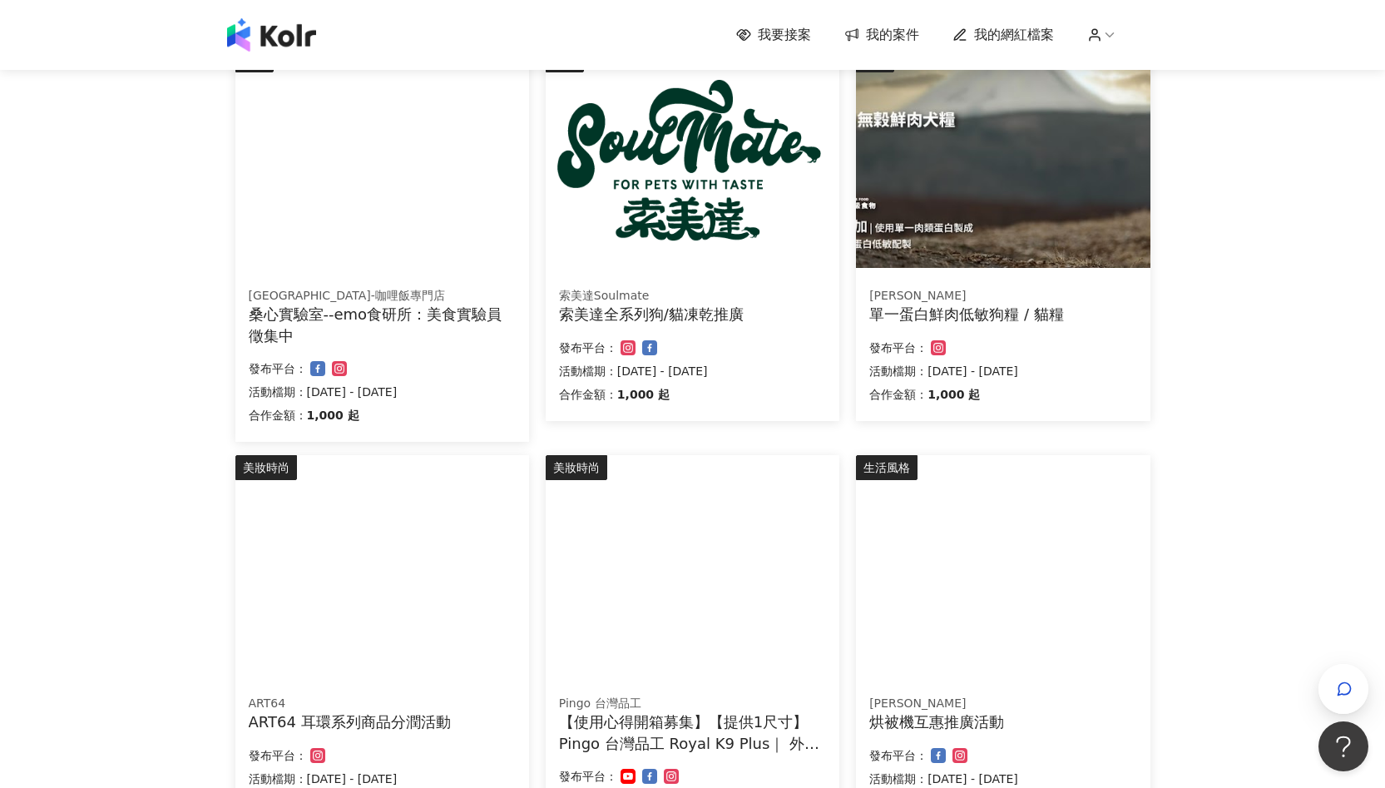
scroll to position [1062, 0]
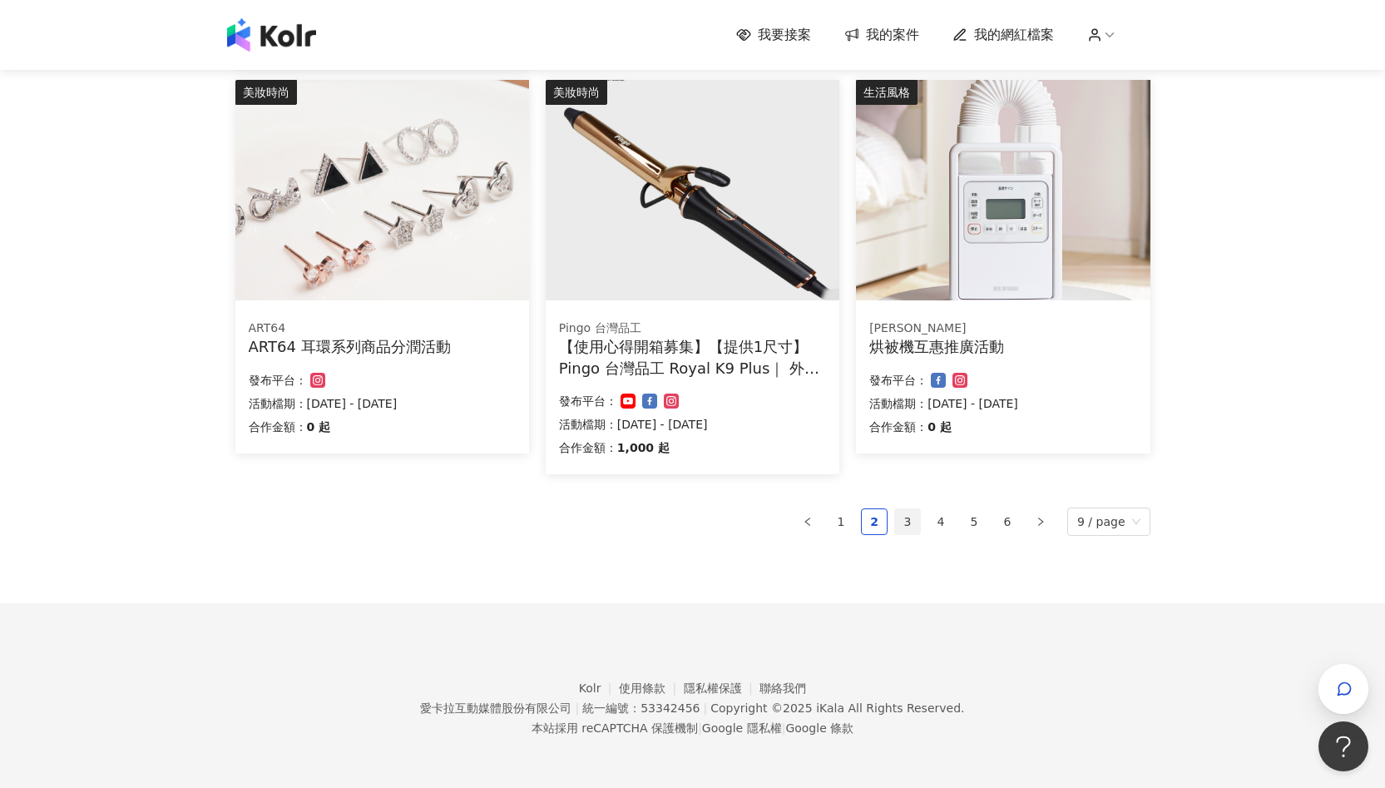
click at [906, 525] on link "3" at bounding box center [907, 521] width 25 height 25
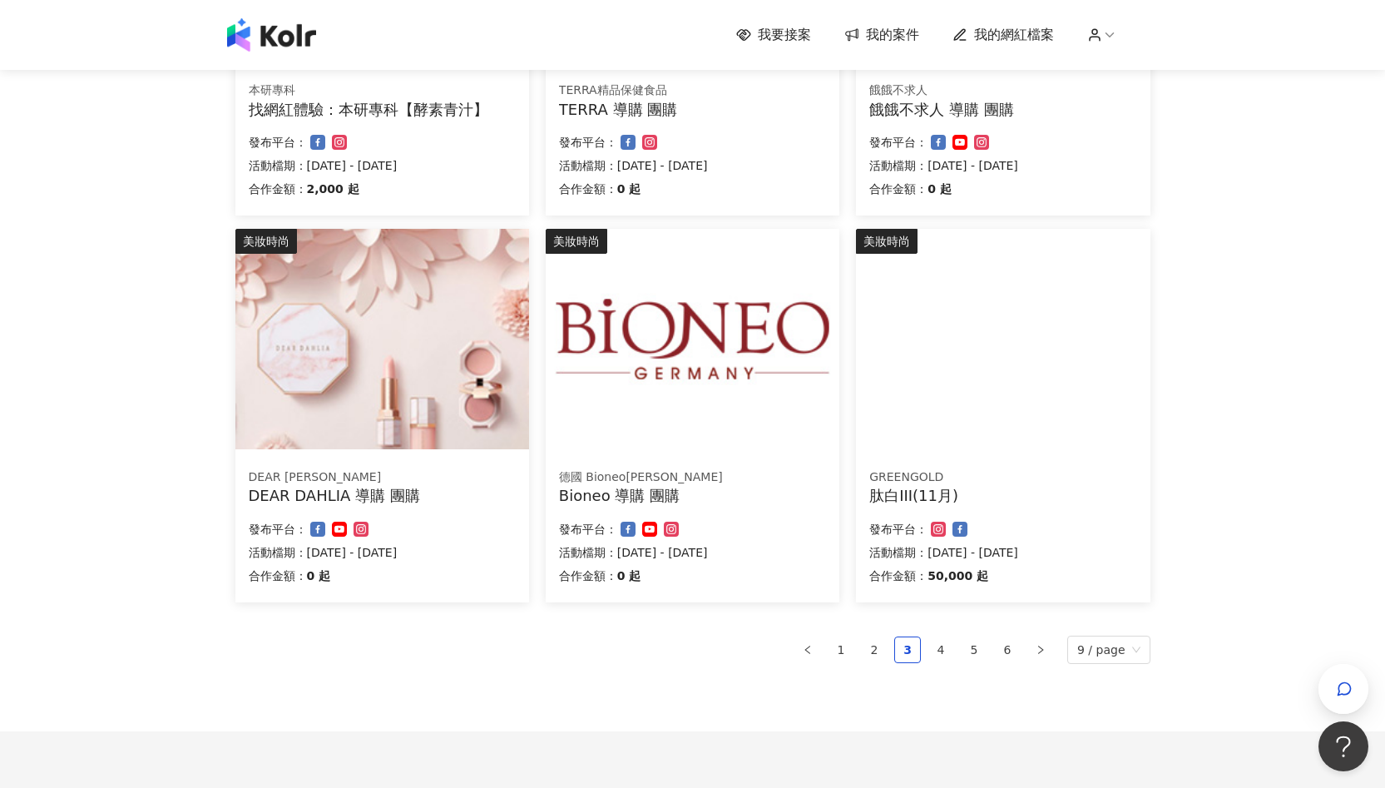
scroll to position [1041, 0]
